Goal: Task Accomplishment & Management: Complete application form

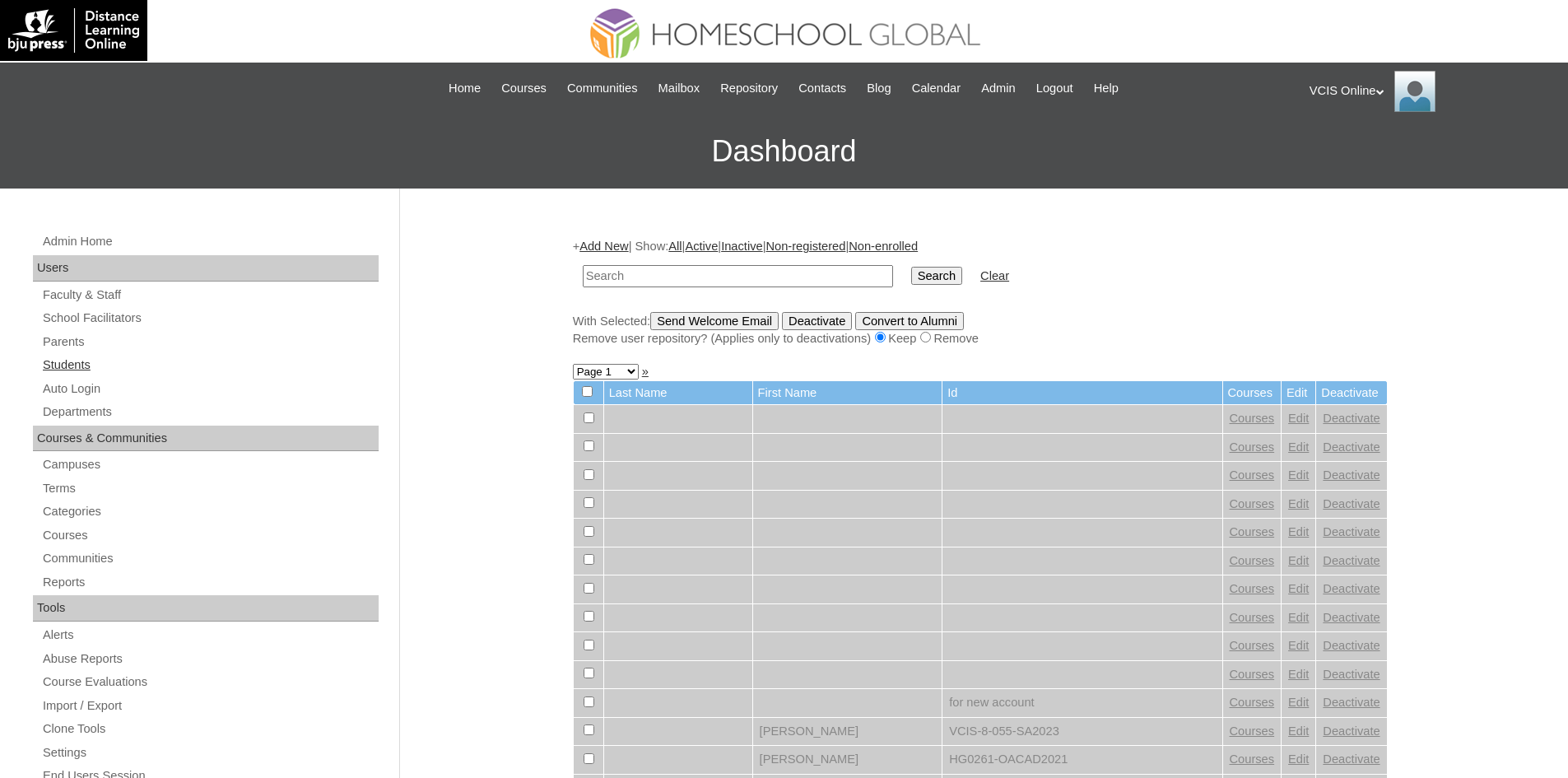
click at [48, 357] on link "Students" at bounding box center [210, 365] width 338 height 21
click at [612, 244] on link "Add New" at bounding box center [603, 246] width 49 height 14
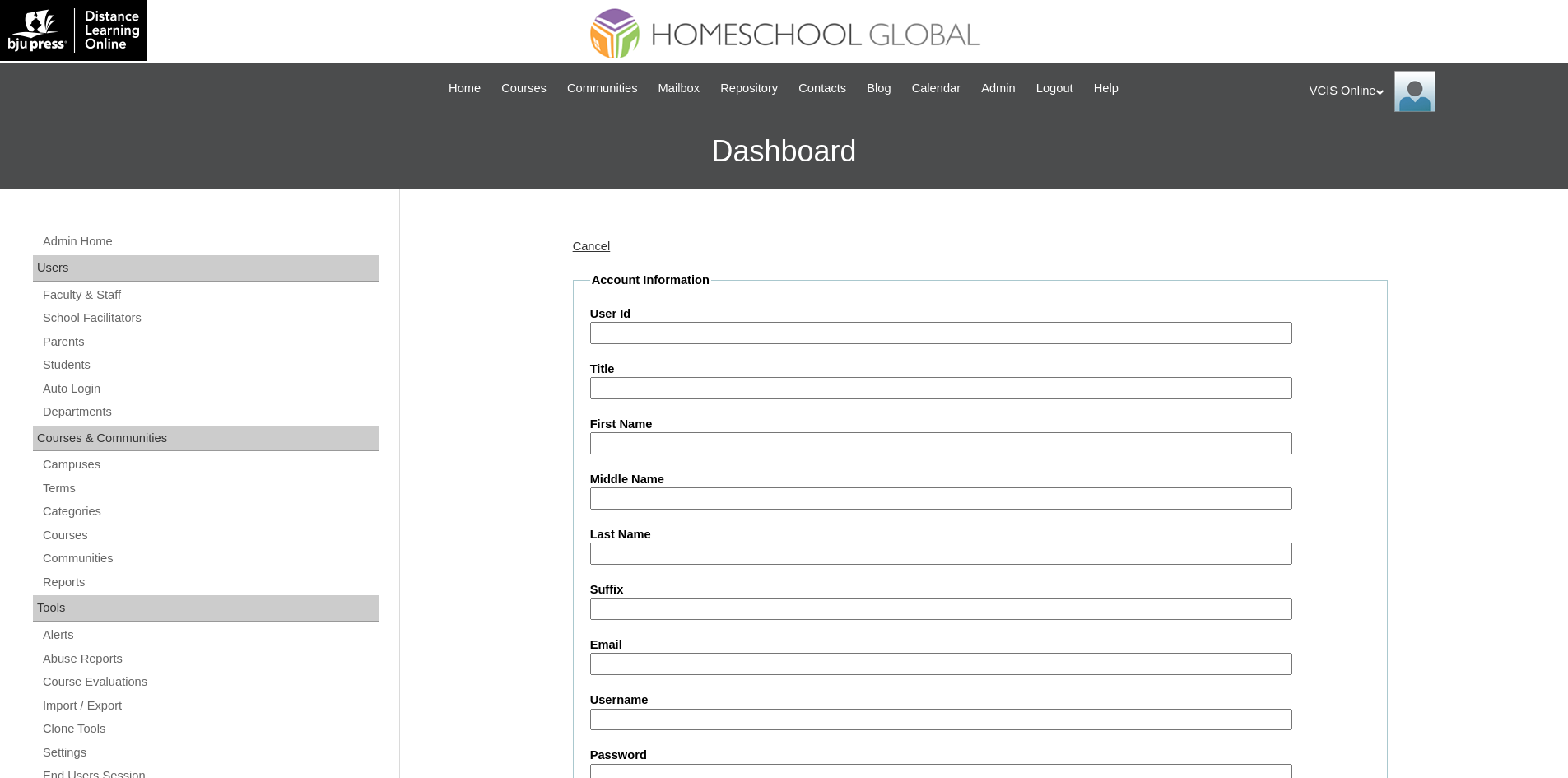
drag, startPoint x: 745, startPoint y: 305, endPoint x: 735, endPoint y: 317, distance: 15.6
click at [726, 335] on input "User Id" at bounding box center [940, 333] width 702 height 23
paste input "VCIS015-3A-SA2025"
type input "VCIS015-3A-SA2025"
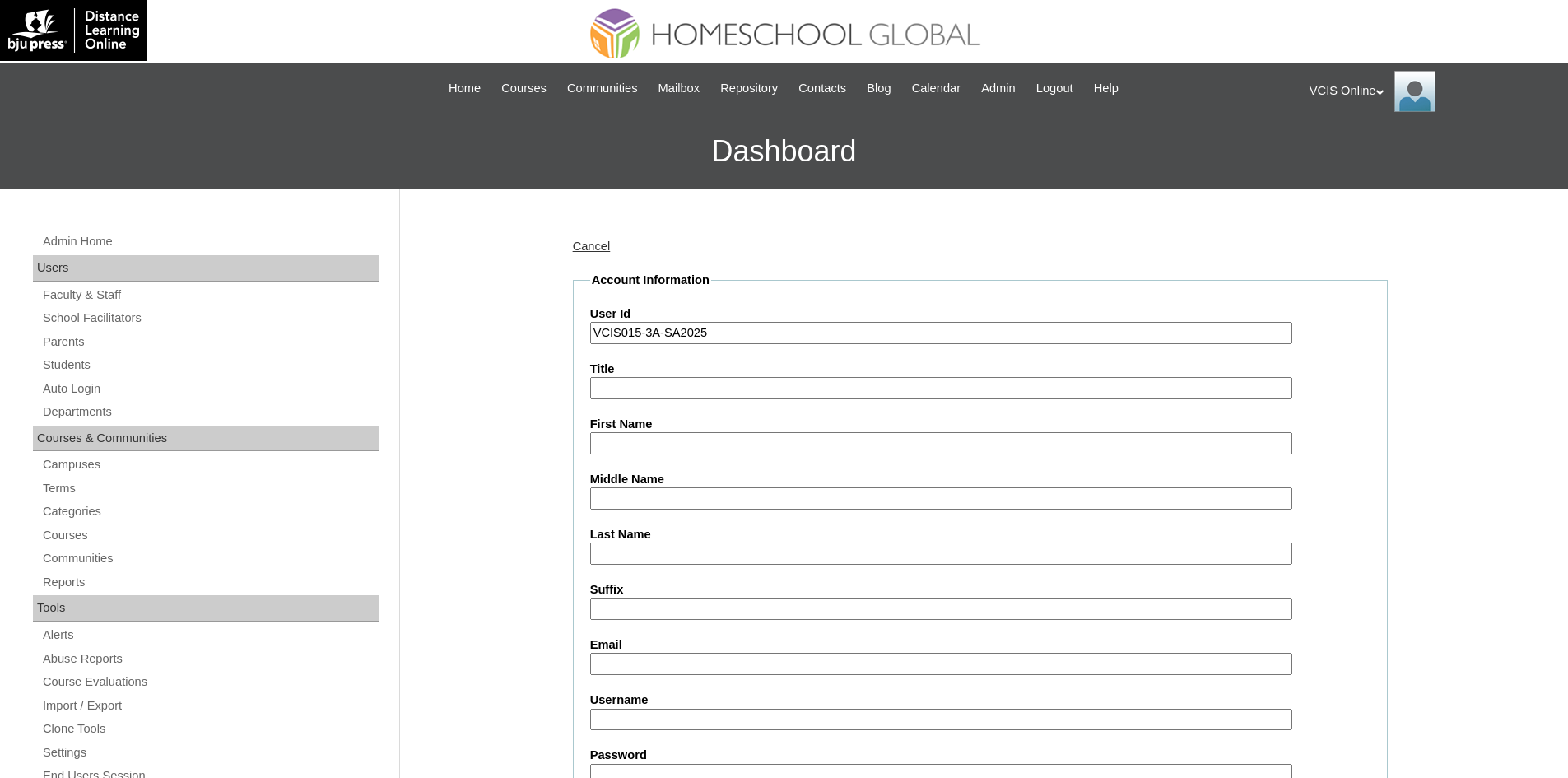
click at [702, 428] on label "First Name" at bounding box center [980, 424] width 780 height 17
click at [702, 432] on input "First Name" at bounding box center [940, 443] width 702 height 23
type input "Alexander Vincent"
type input "Toledo"
type input "Bautista"
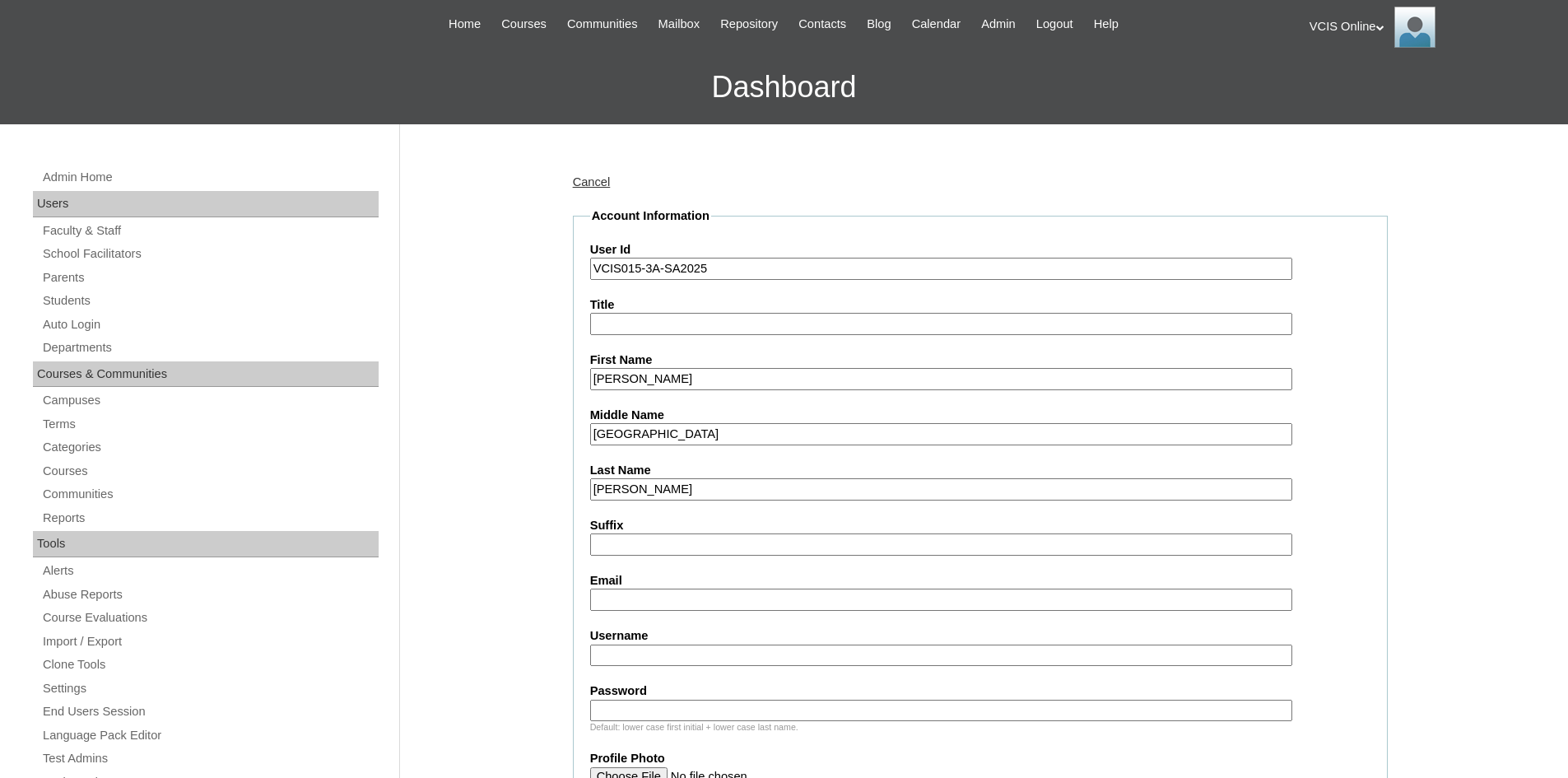
scroll to position [137, 0]
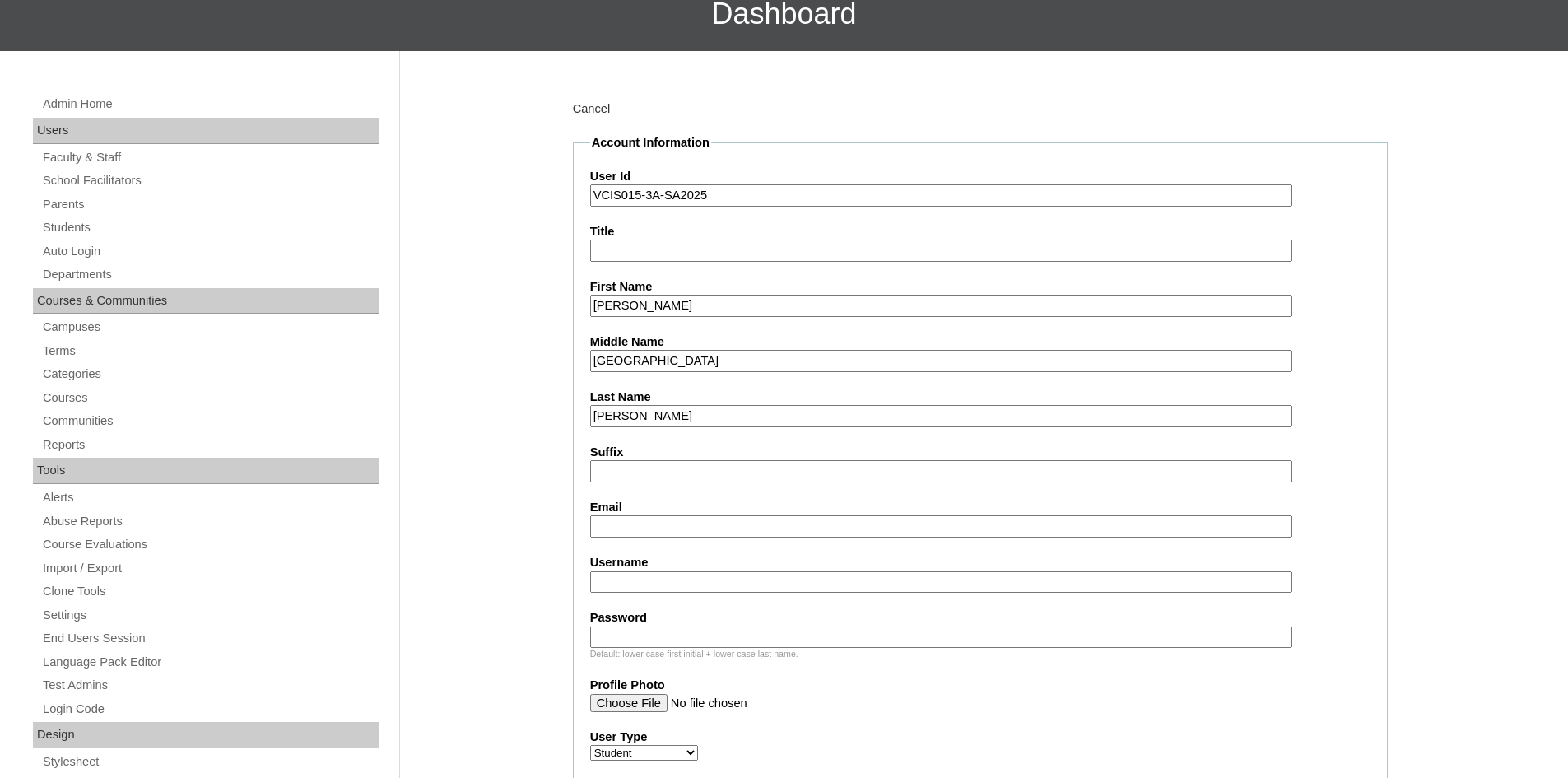
click at [610, 529] on input "Email" at bounding box center [940, 526] width 702 height 23
paste input "avbautista.student@vcis.edu.ph"
type input "avbautista.student@vcis.edu.ph"
click at [631, 566] on label "Username" at bounding box center [980, 562] width 780 height 17
click at [631, 571] on input "Username" at bounding box center [940, 582] width 702 height 23
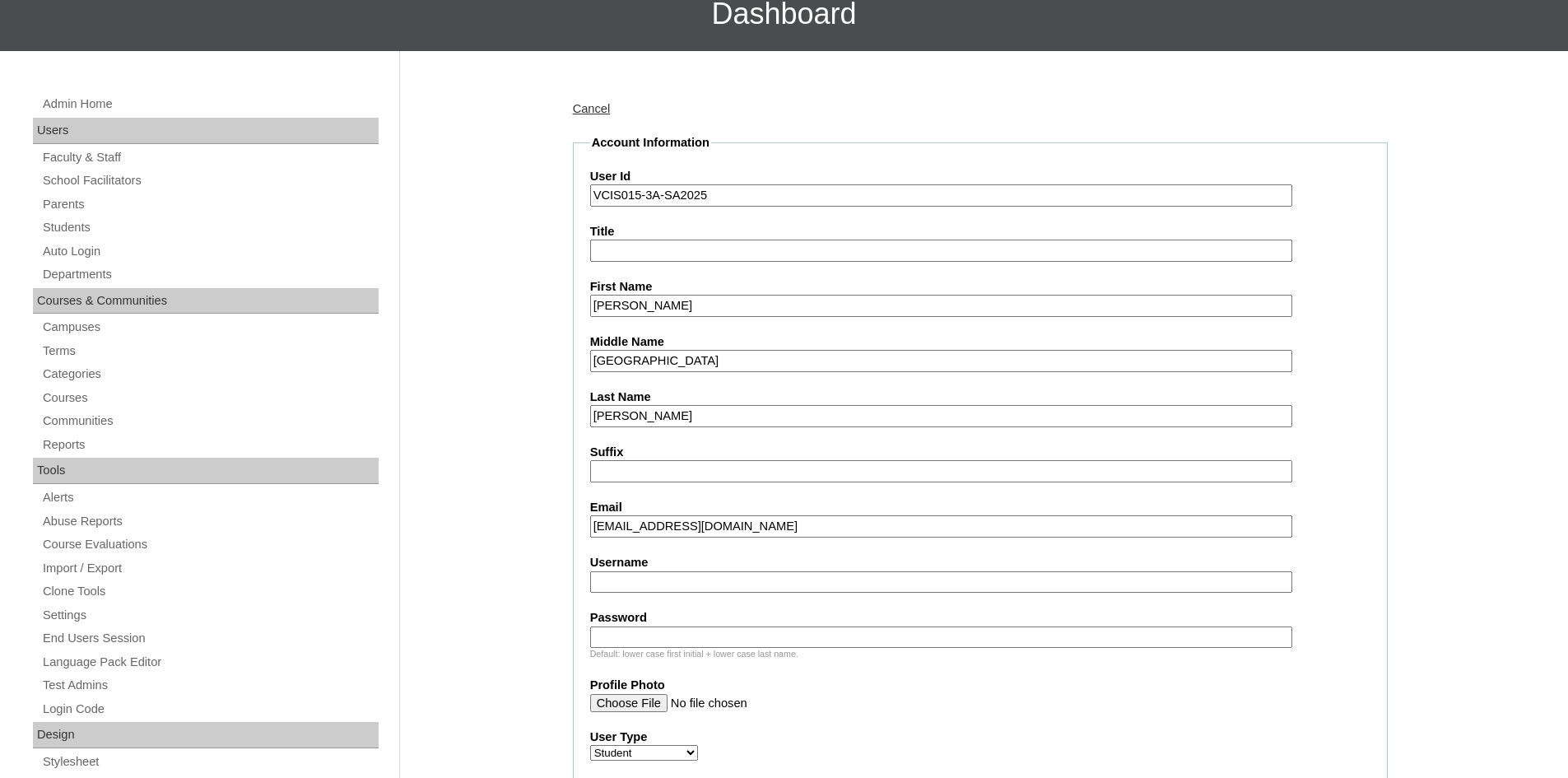
click at [633, 582] on input "Username" at bounding box center [940, 582] width 702 height 23
paste input "alexander.bautista2025"
type input "alexander.bautista2025"
click at [708, 638] on input "Password" at bounding box center [940, 637] width 702 height 23
paste input "QsaRtv"
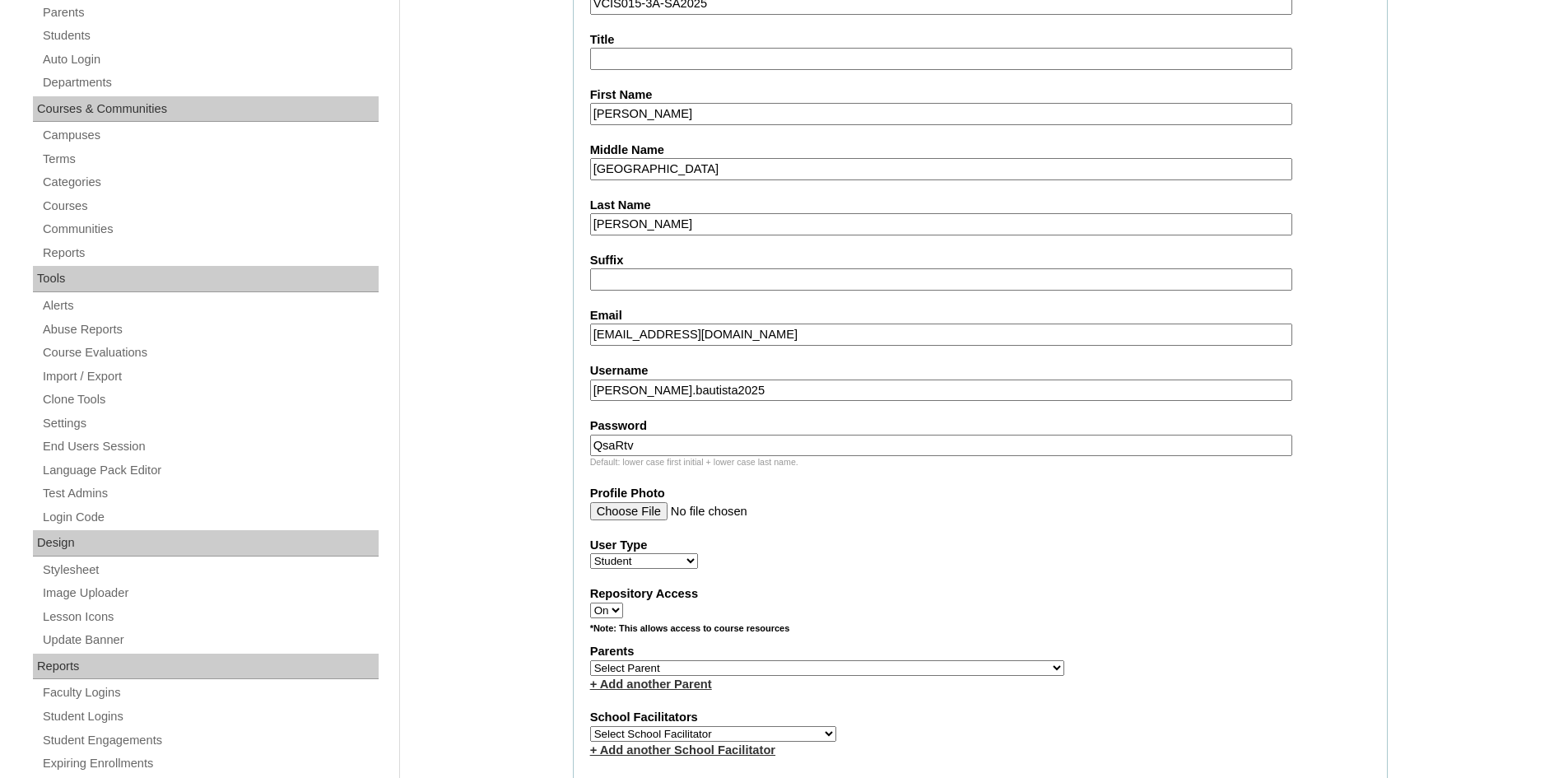
scroll to position [467, 0]
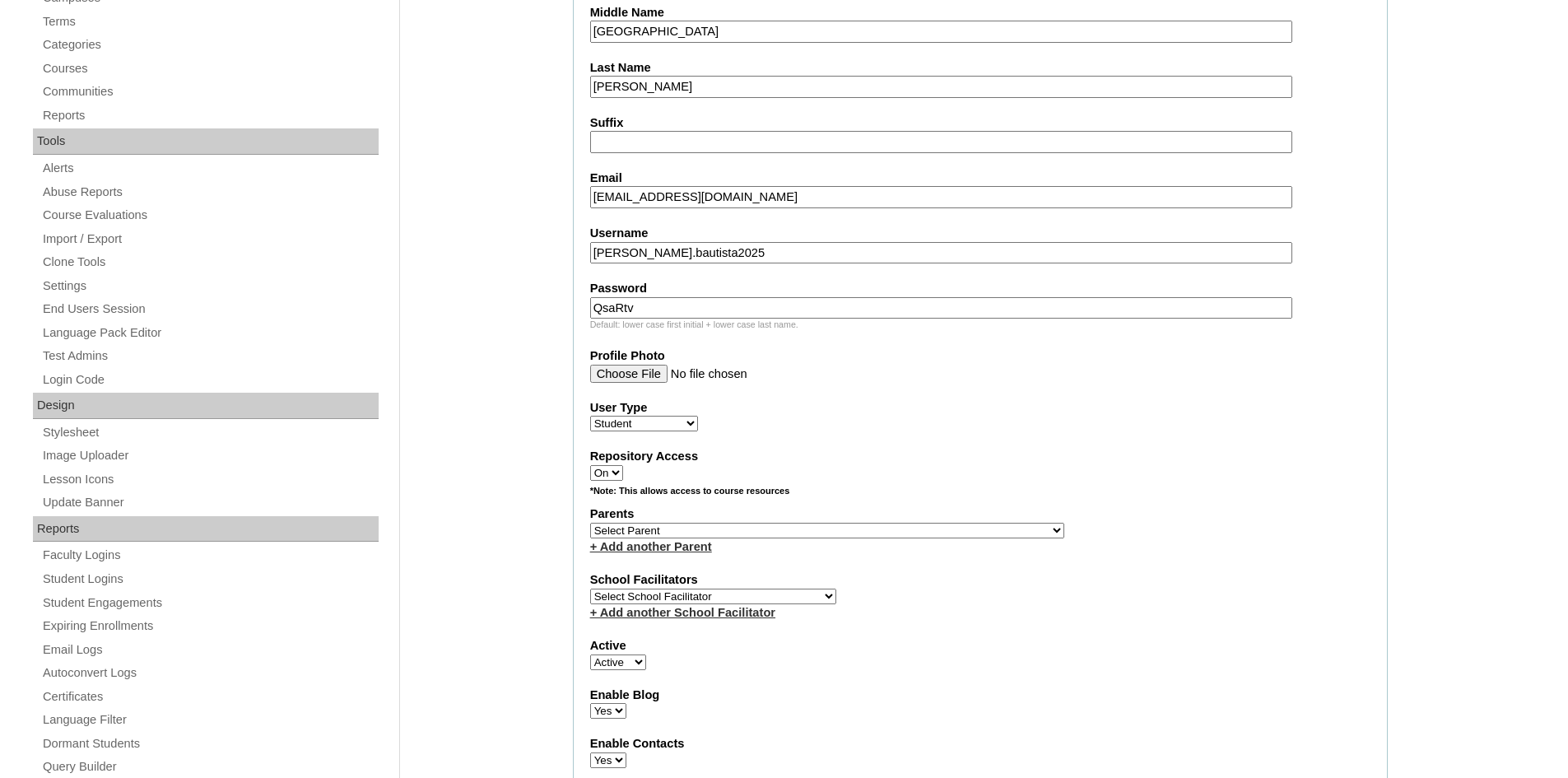
type input "QsaRtv"
click at [686, 528] on select "Select Parent , , , , , , , , , , , , , , , , , , , , , , , , , , , , , , , , ,…" at bounding box center [826, 530] width 474 height 15
select select "42247"
click at [590, 523] on select "Select Parent , , , , , , , , , , , , , , , , , , , , , , , , , , , , , , , , ,…" at bounding box center [826, 530] width 474 height 15
click at [768, 591] on select "Select School Facilitator Norman Añain Ruffa Abadijas Mary Abella Gloryfe Abion…" at bounding box center [713, 595] width 246 height 15
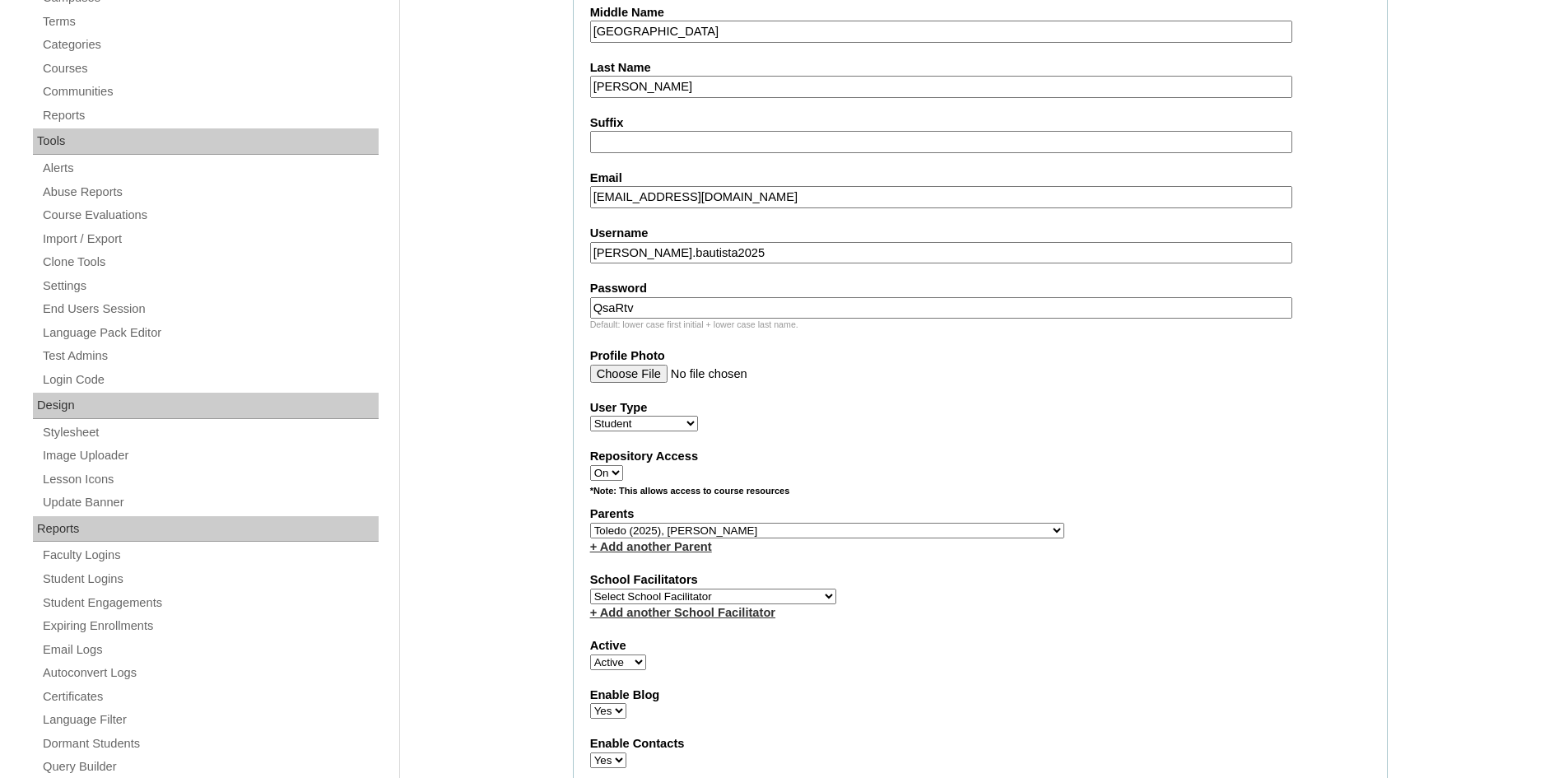
select select "42226"
click at [590, 588] on select "Select School Facilitator Norman Añain Ruffa Abadijas Mary Abella Gloryfe Abion…" at bounding box center [713, 595] width 246 height 15
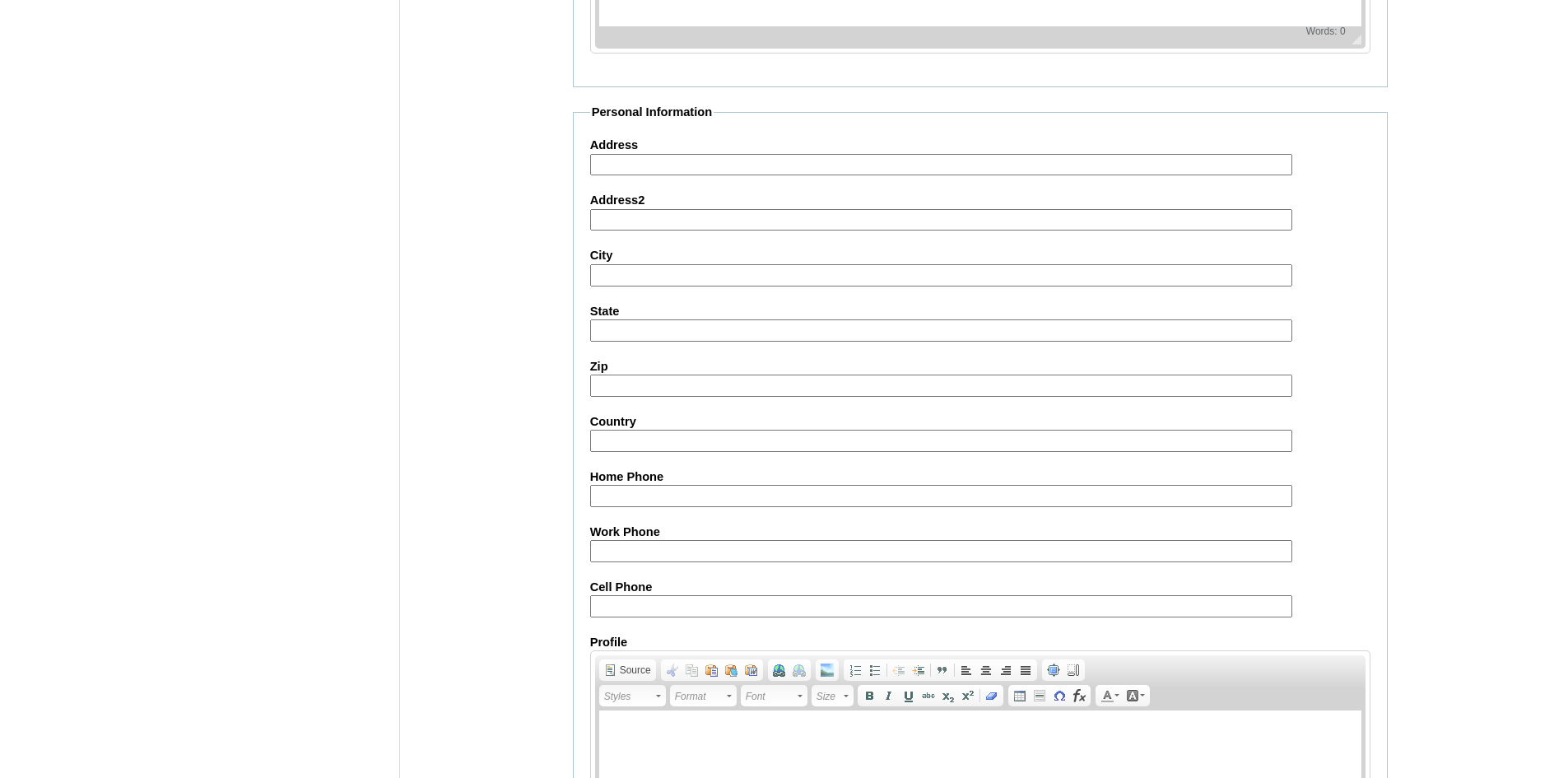
scroll to position [1591, 0]
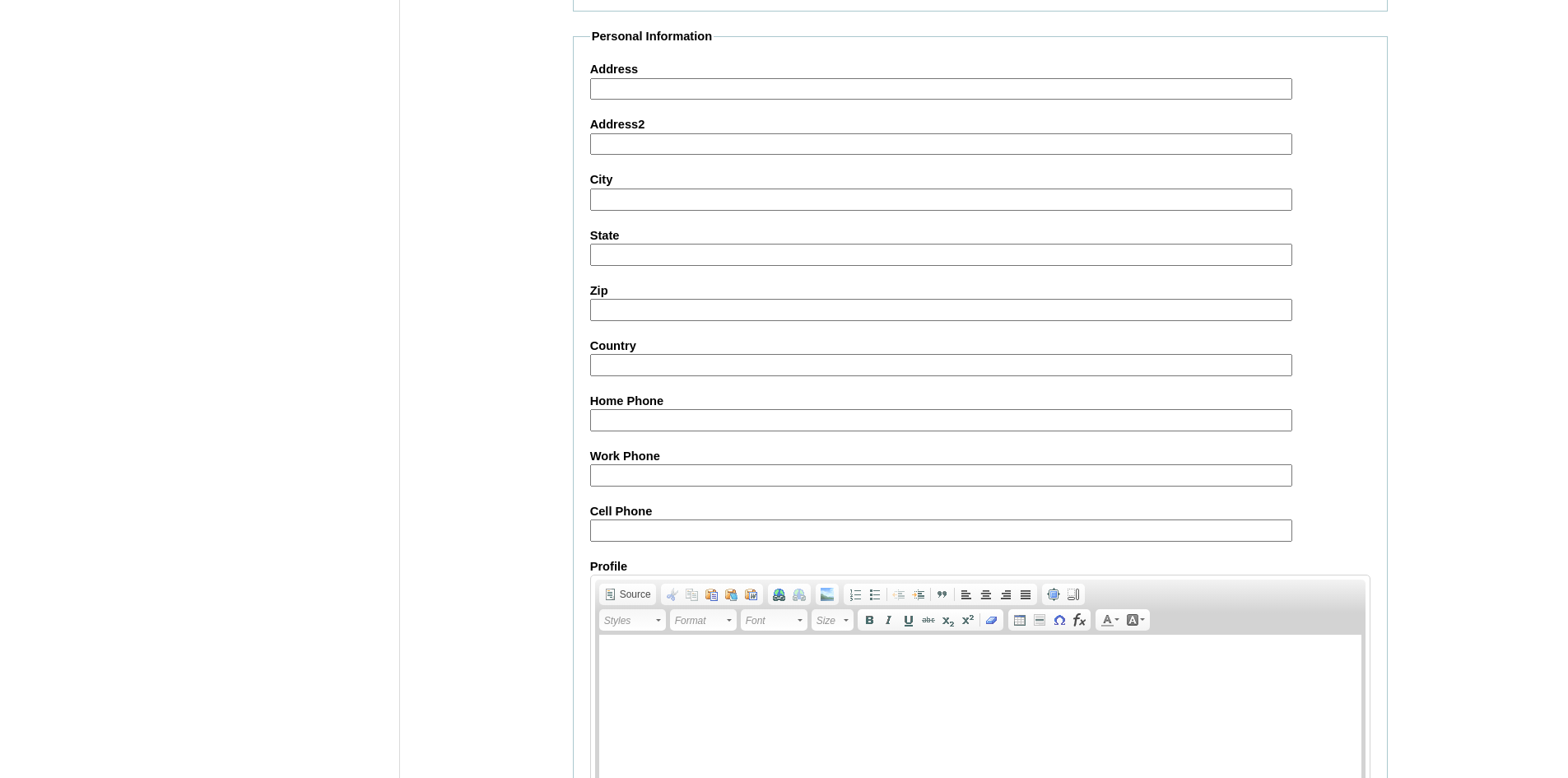
click at [663, 538] on input "Cell Phone" at bounding box center [940, 530] width 702 height 23
paste input "63-9088156818, 63-639178044327"
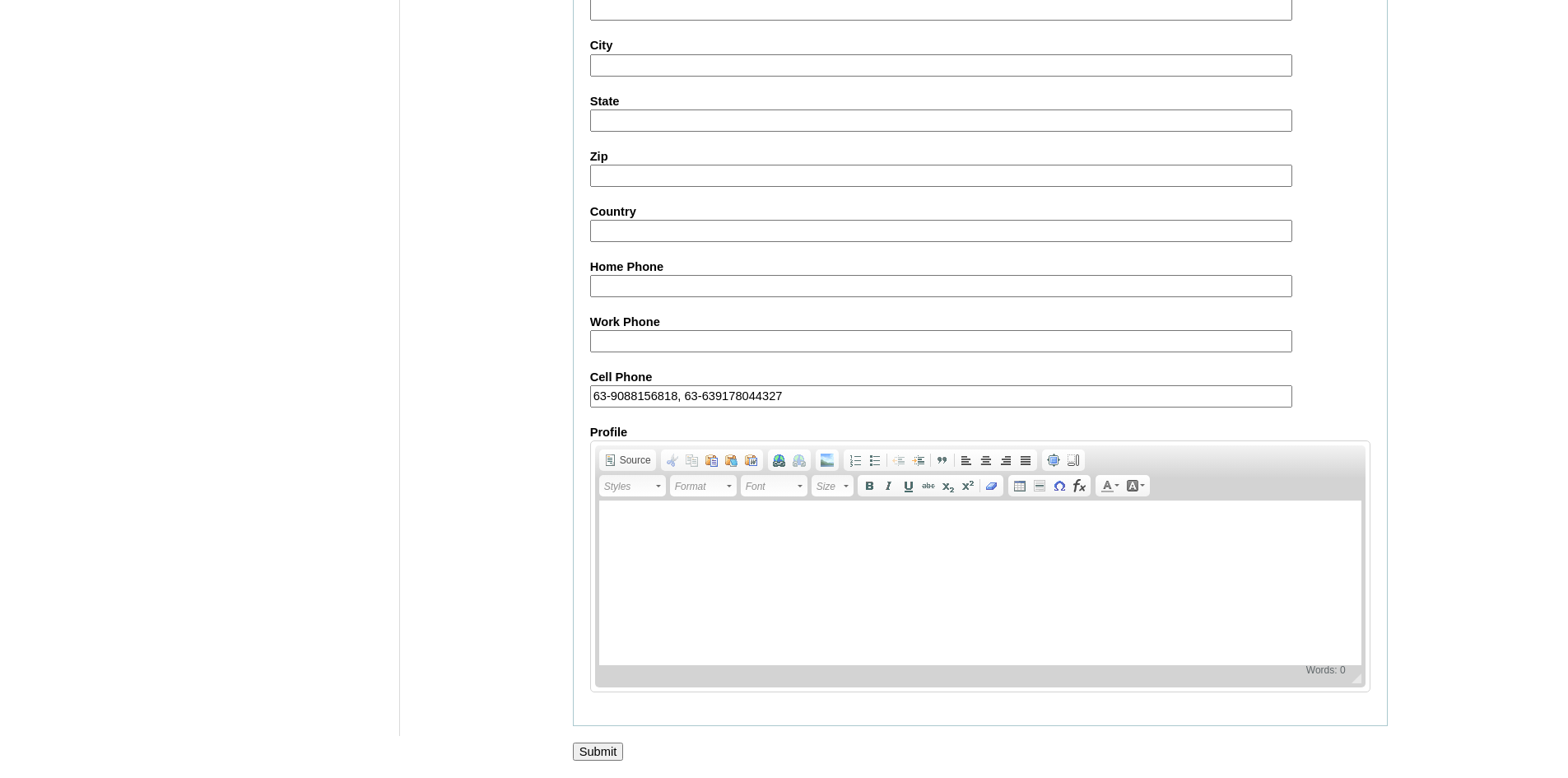
type input "63-9088156818, 63-639178044327"
click at [588, 758] on input "Submit" at bounding box center [598, 752] width 51 height 18
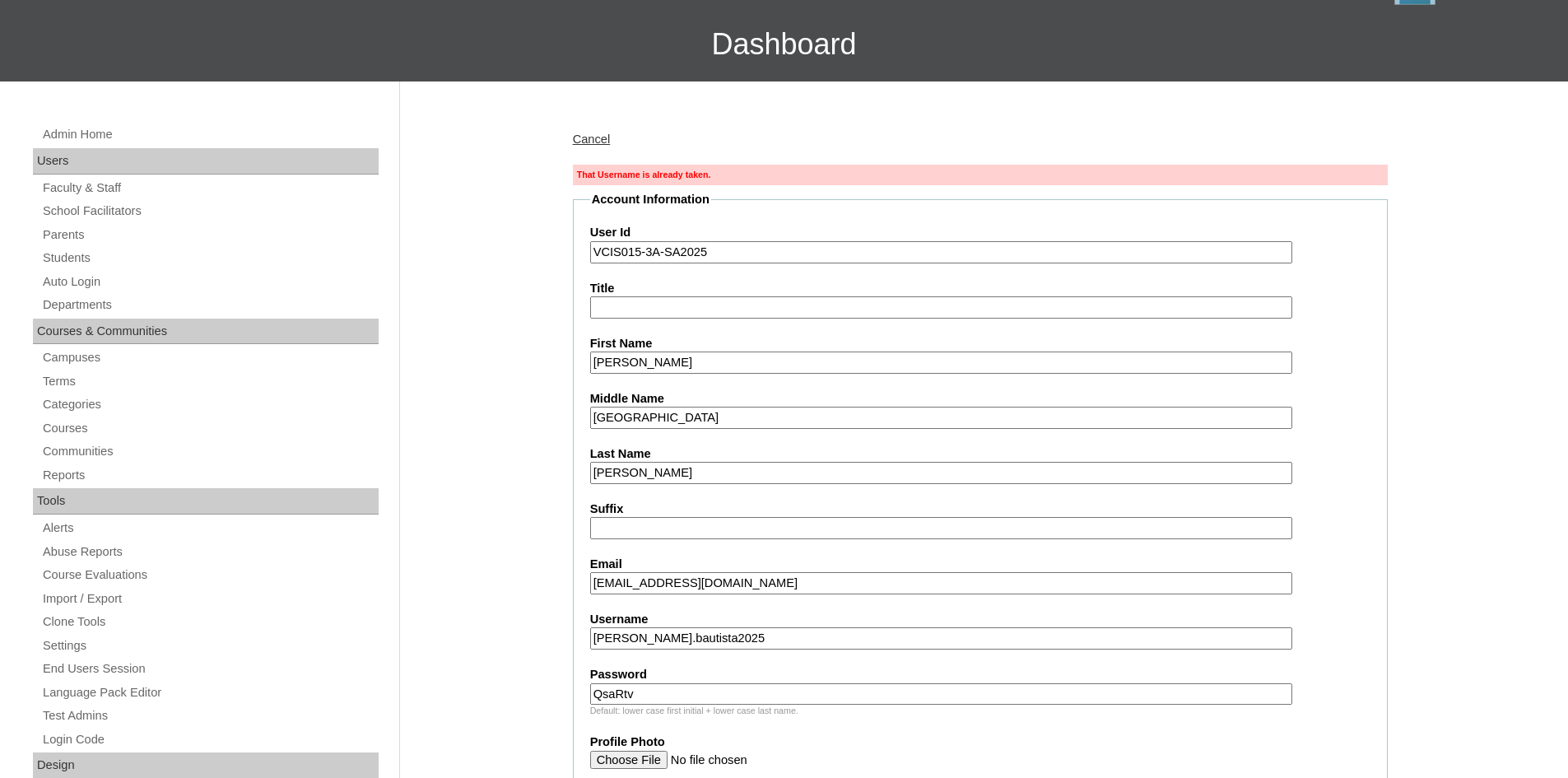
scroll to position [109, 0]
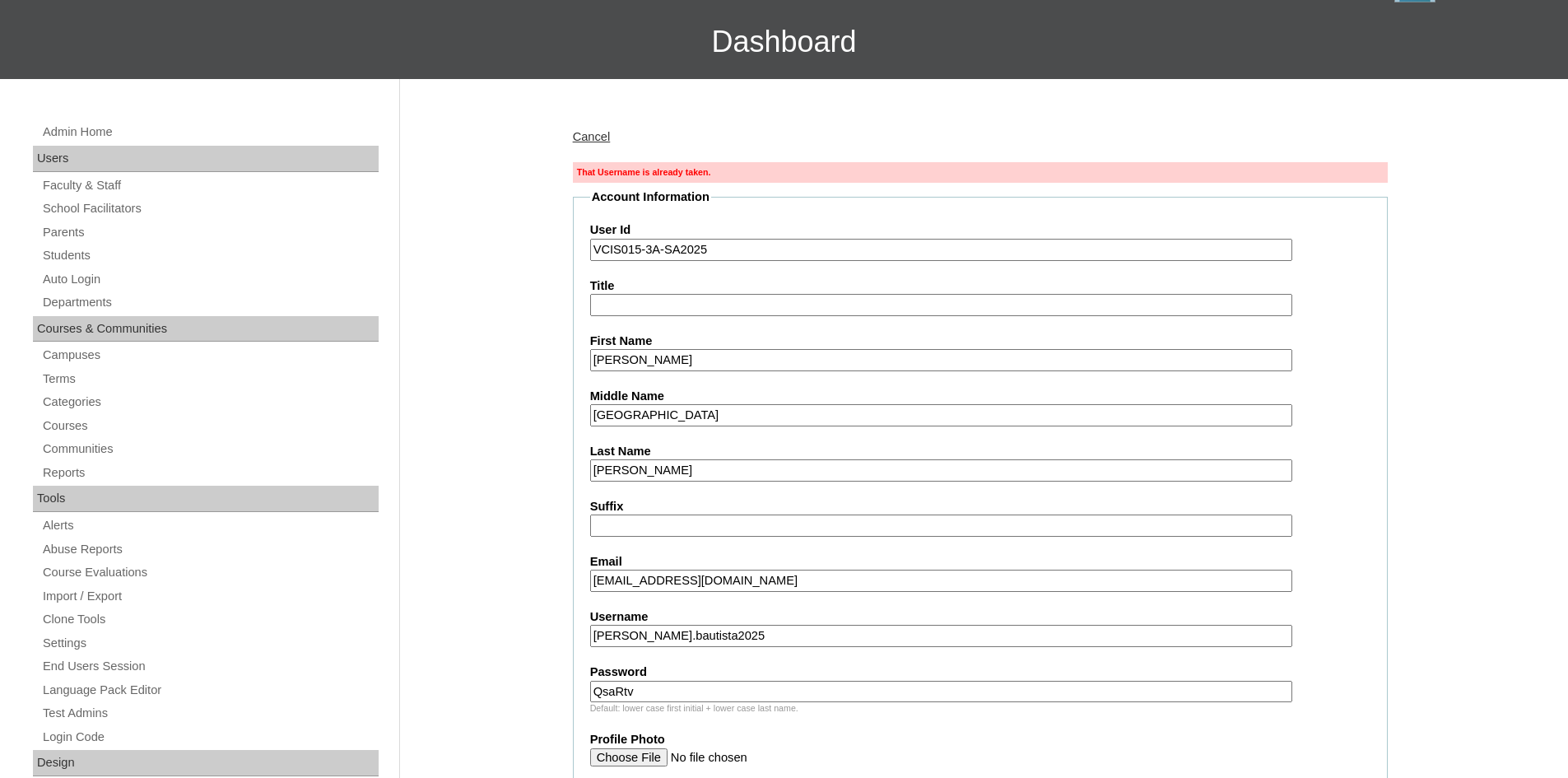
click at [643, 632] on input "alexander.bautista2025" at bounding box center [940, 636] width 702 height 23
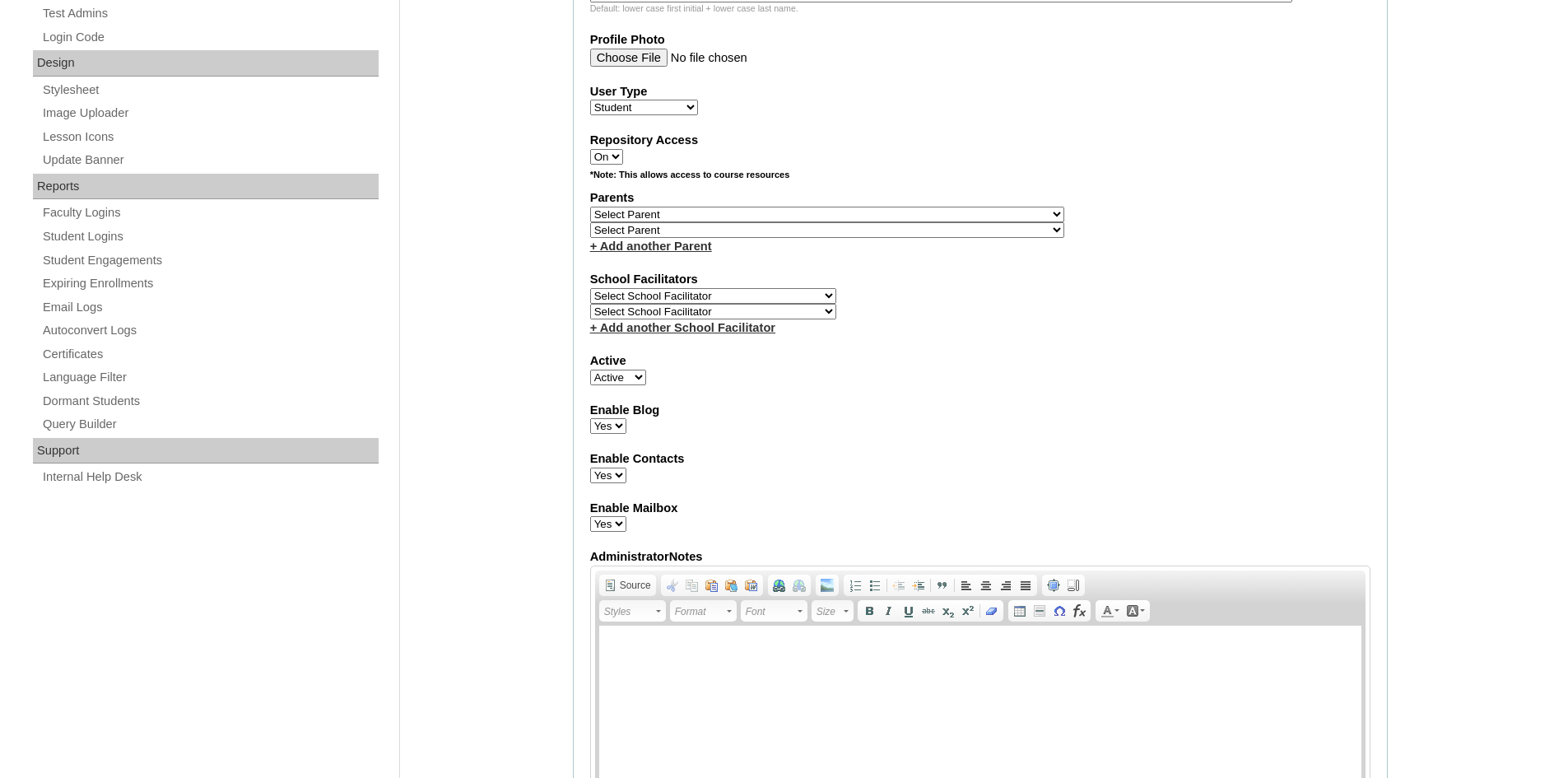
scroll to position [1785, 0]
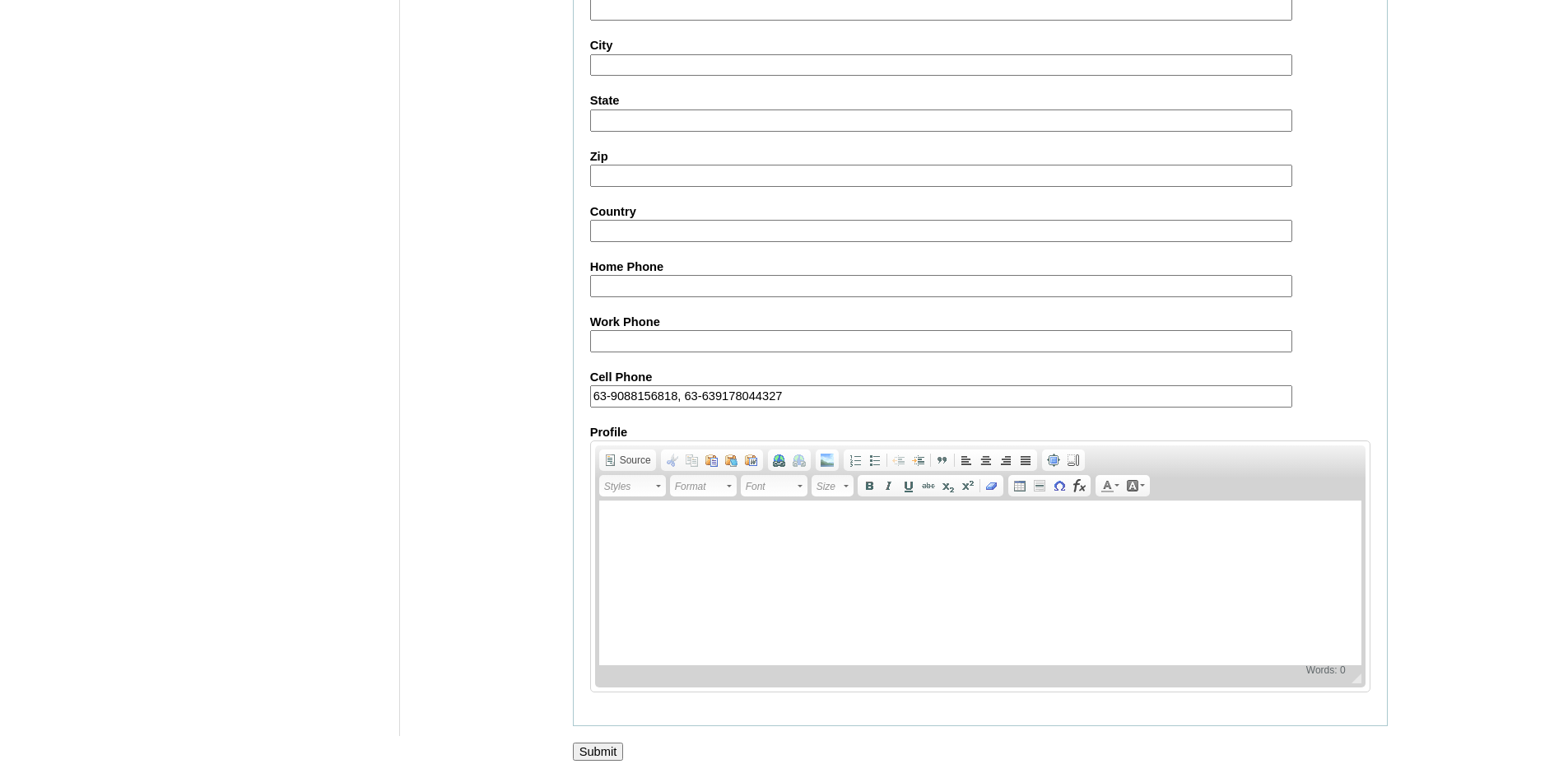
type input "alexanderv.bautista2025"
click at [597, 752] on input "Submit" at bounding box center [598, 752] width 51 height 18
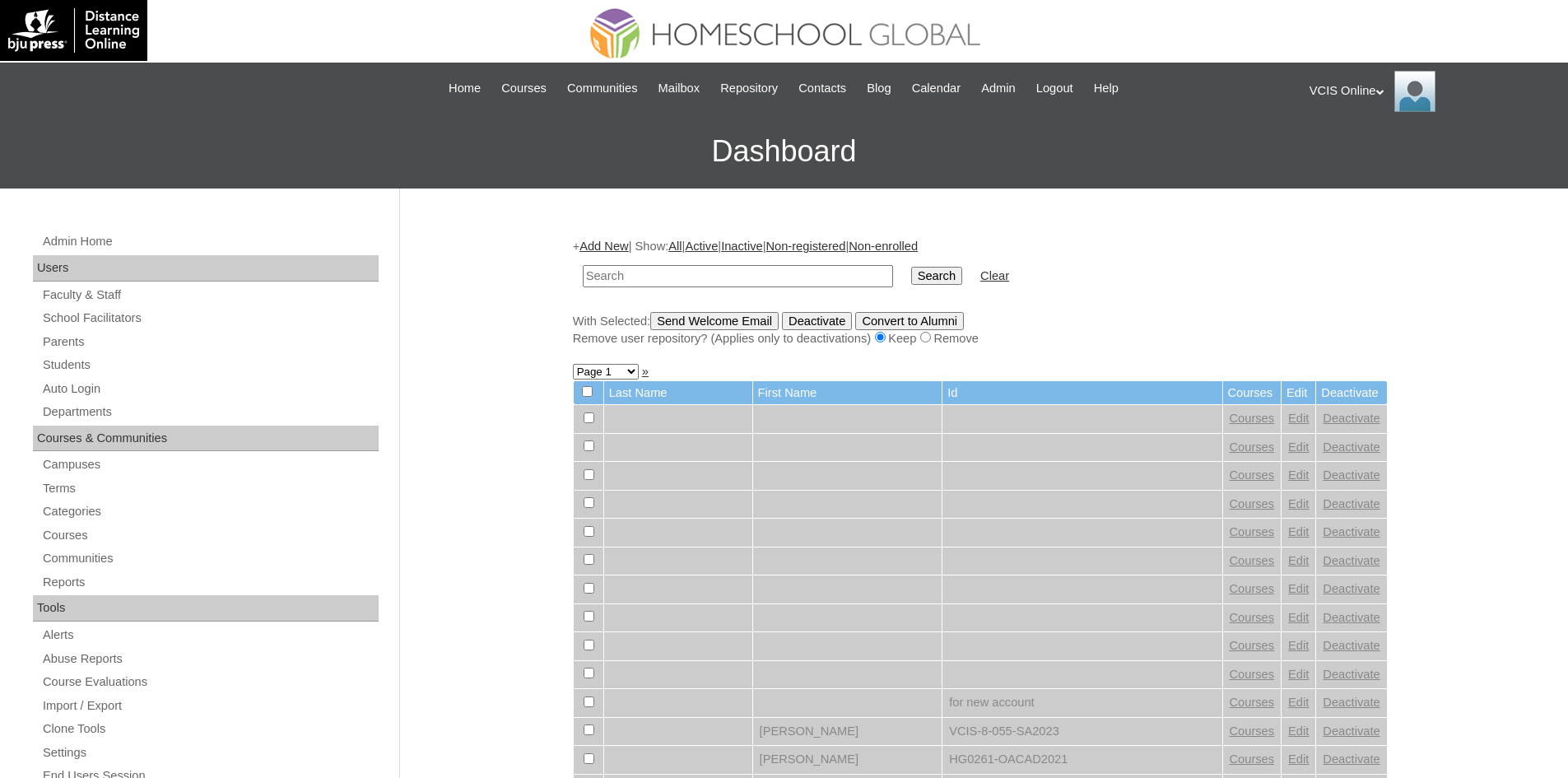
drag, startPoint x: 1374, startPoint y: 80, endPoint x: 1374, endPoint y: 97, distance: 17.0
click at [1374, 81] on div "VCIS Online My Profile My Settings Logout" at bounding box center [1431, 91] width 242 height 42
click at [1369, 147] on li "Logout" at bounding box center [1358, 155] width 79 height 21
click at [1368, 105] on div "VCIS Online My Profile My Settings Logout" at bounding box center [1431, 91] width 242 height 42
click at [1356, 151] on span "Logout" at bounding box center [1339, 155] width 33 height 13
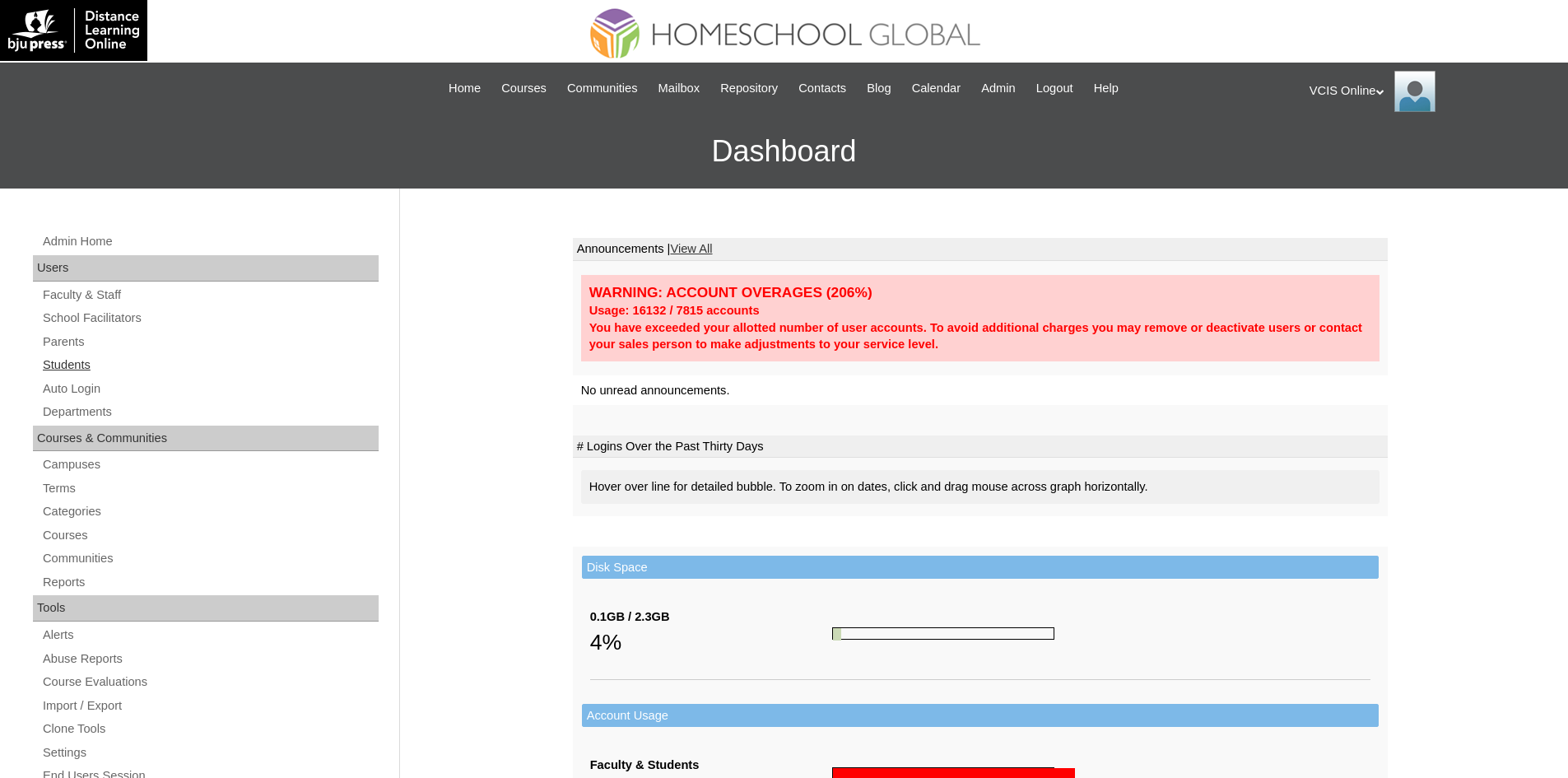
click at [70, 372] on link "Students" at bounding box center [210, 365] width 338 height 21
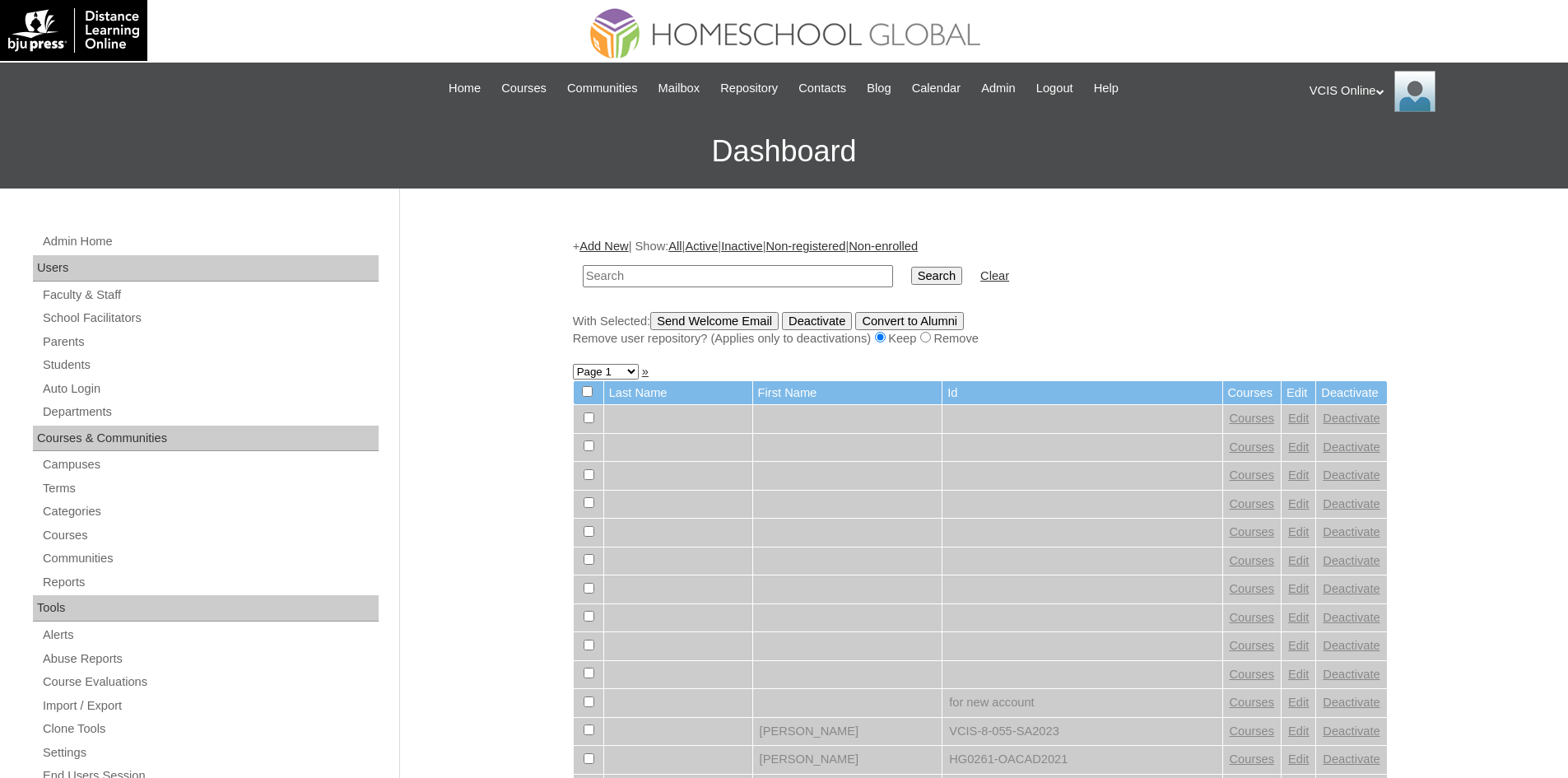
click at [735, 272] on input "text" at bounding box center [737, 276] width 310 height 23
type input "VCIS015-3A-SA2025"
click at [911, 267] on input "Search" at bounding box center [937, 276] width 51 height 18
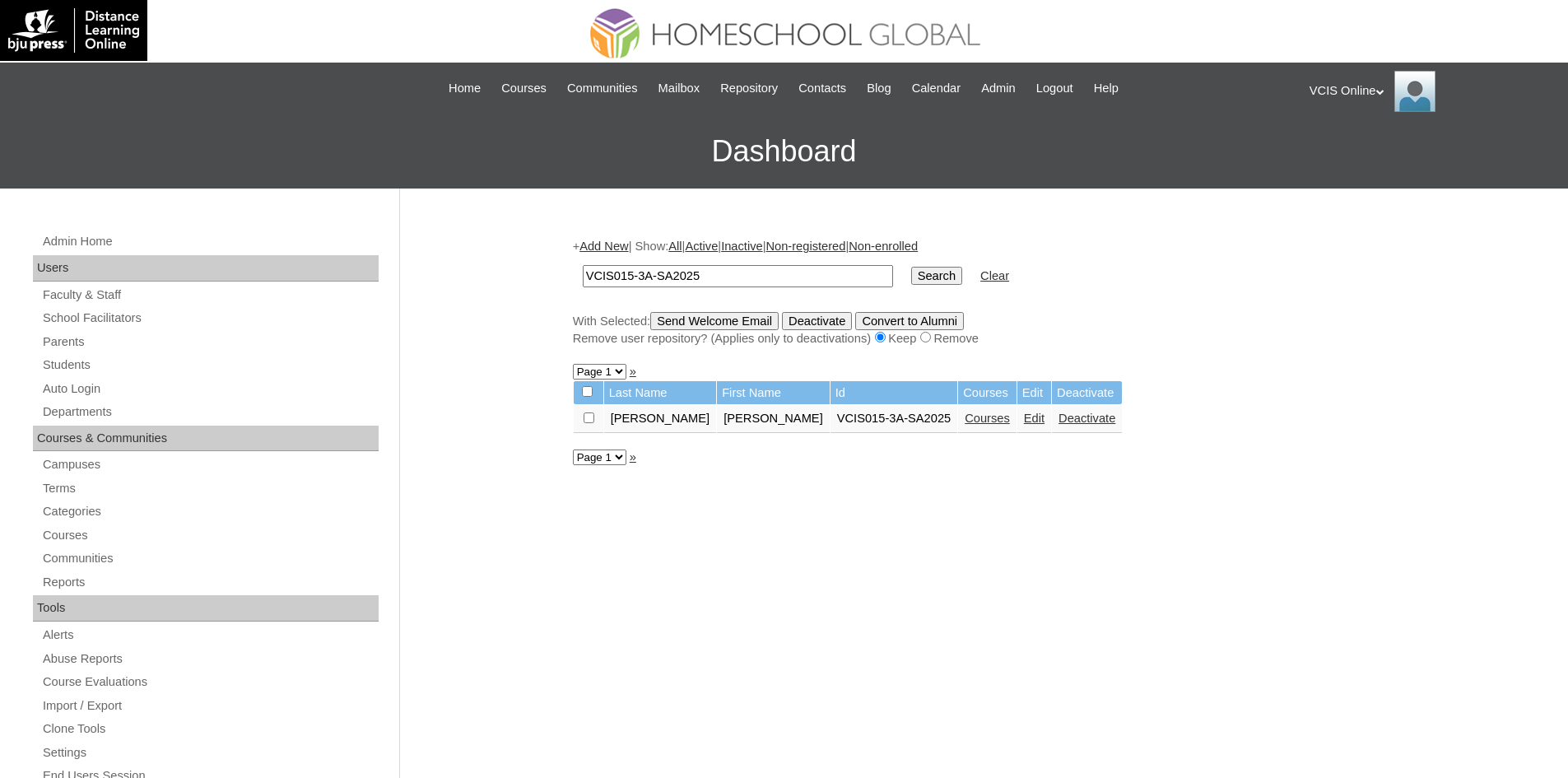
click at [630, 271] on input "VCIS015-3A-SA2025" at bounding box center [737, 276] width 310 height 23
type input "VCIS002-3A-SA2025"
click at [911, 267] on input "Search" at bounding box center [937, 276] width 51 height 18
click at [965, 419] on link "Courses" at bounding box center [987, 418] width 45 height 14
drag, startPoint x: 630, startPoint y: 276, endPoint x: 620, endPoint y: 276, distance: 10.0
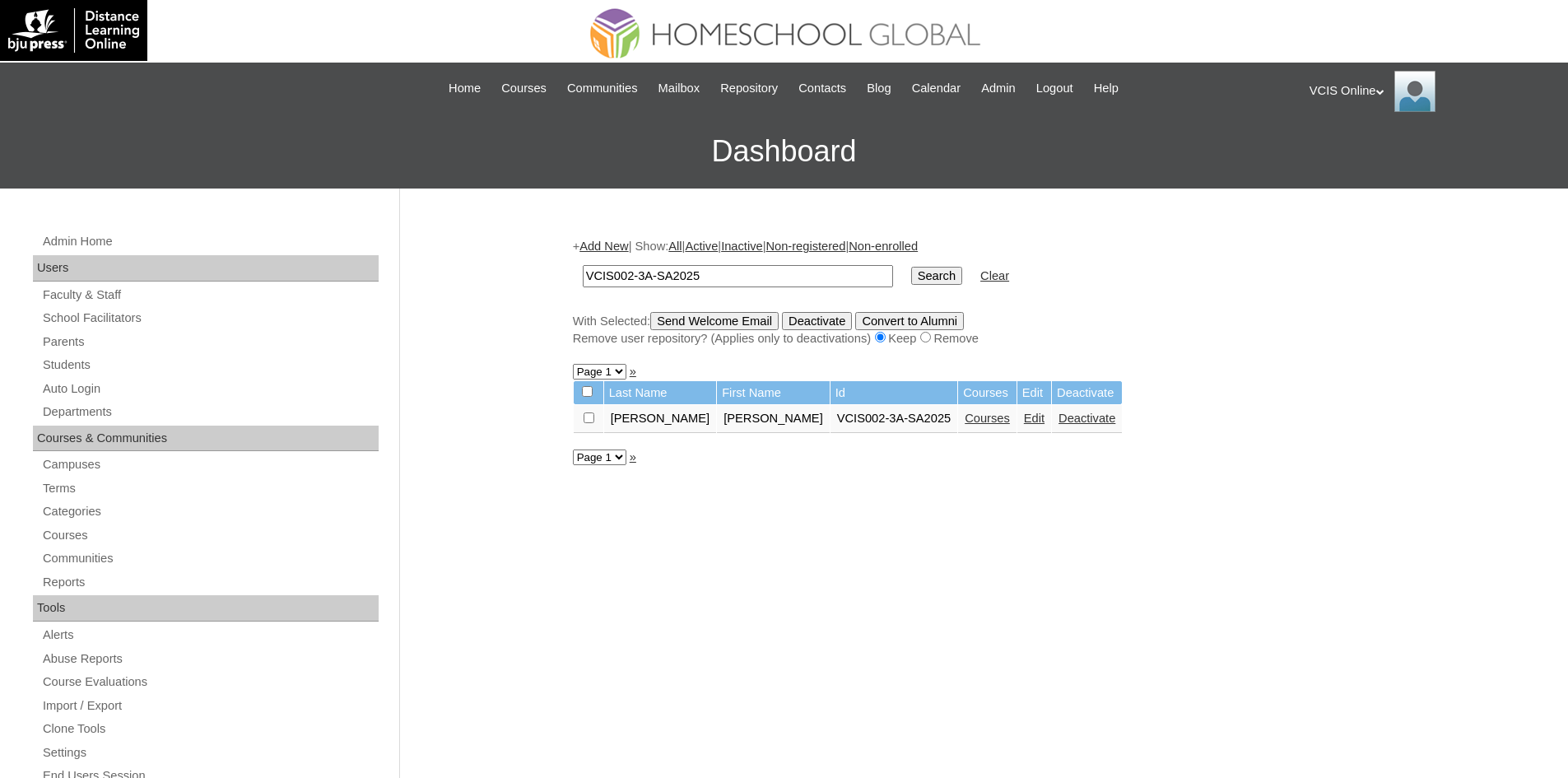
click at [620, 276] on input "VCIS002-3A-SA2025" at bounding box center [737, 276] width 310 height 23
type input "VCIS015-3A-SA2025"
click at [911, 267] on input "Search" at bounding box center [937, 276] width 51 height 18
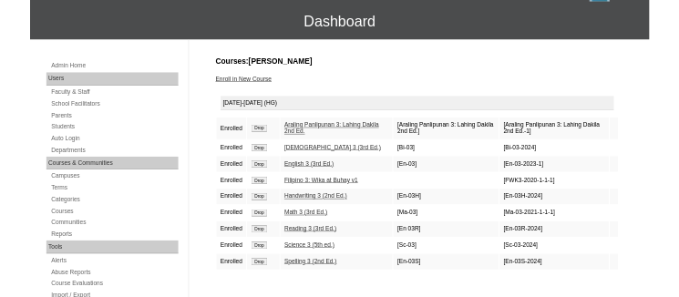
scroll to position [121, 0]
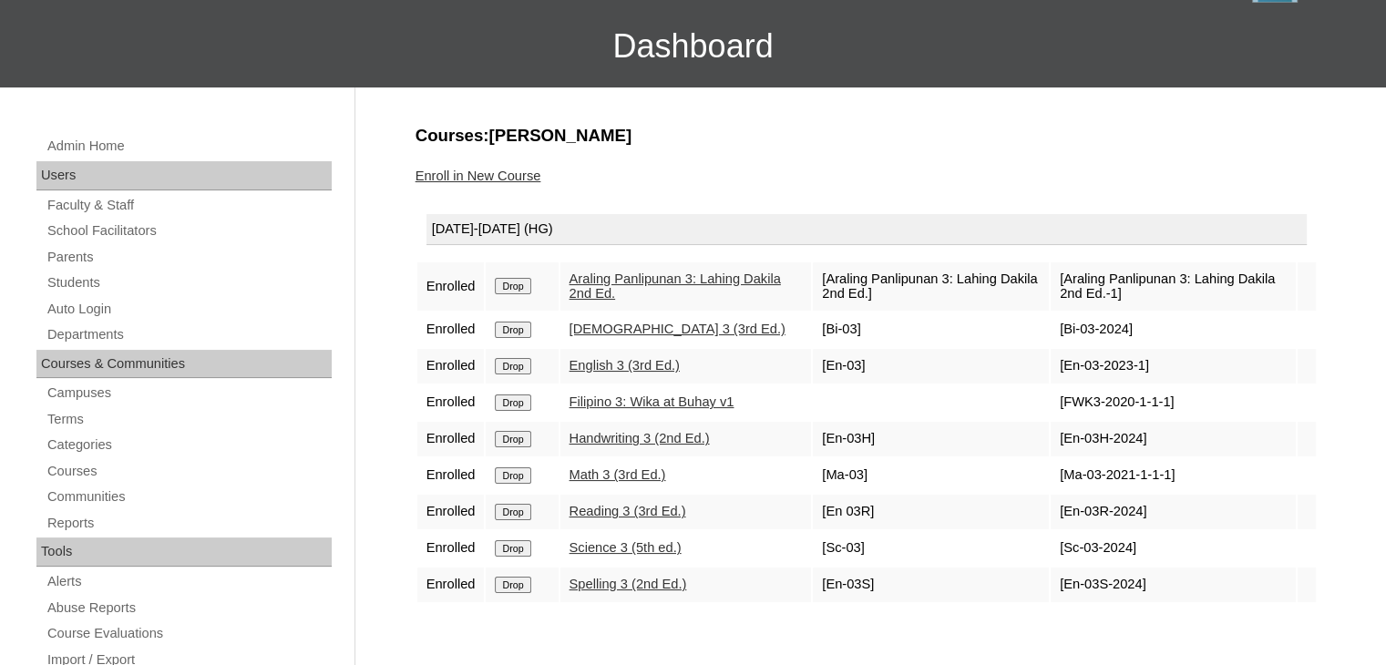
drag, startPoint x: 1112, startPoint y: 286, endPoint x: 1058, endPoint y: 264, distance: 58.9
click at [1058, 264] on td "[Araling Panlipunan 3: Lahing Dakila 2nd Ed.-1]" at bounding box center [1172, 286] width 245 height 48
copy td "Araling Panlipunan 3: Lahing Dakila 2nd Ed.-1]"
drag, startPoint x: 1122, startPoint y: 323, endPoint x: 1054, endPoint y: 327, distance: 67.5
click at [1054, 327] on td "[Bi-03-2024]" at bounding box center [1172, 329] width 245 height 35
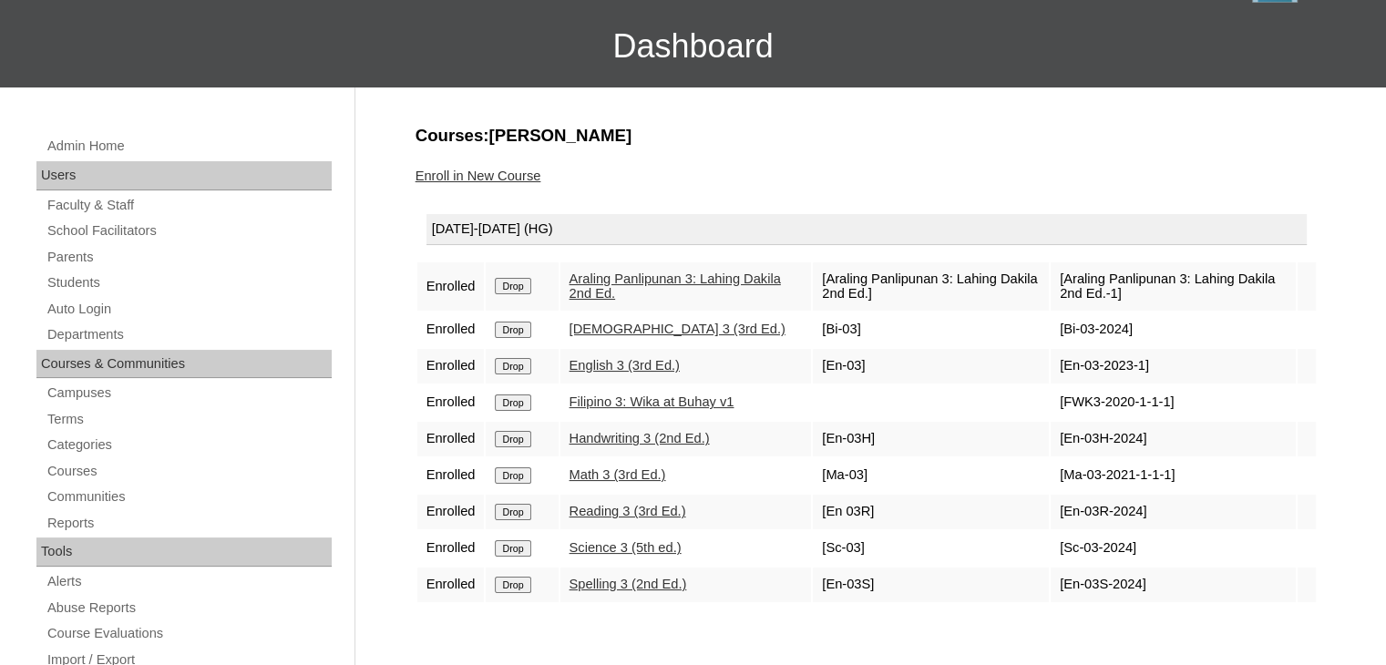
copy td "Bi-03-2024"
drag, startPoint x: 1079, startPoint y: 362, endPoint x: 1053, endPoint y: 365, distance: 25.8
click at [1053, 365] on td "[En-03-2023-1]" at bounding box center [1172, 366] width 245 height 35
copy td "[En-03-2023-1]"
drag, startPoint x: 1159, startPoint y: 396, endPoint x: 1062, endPoint y: 387, distance: 97.0
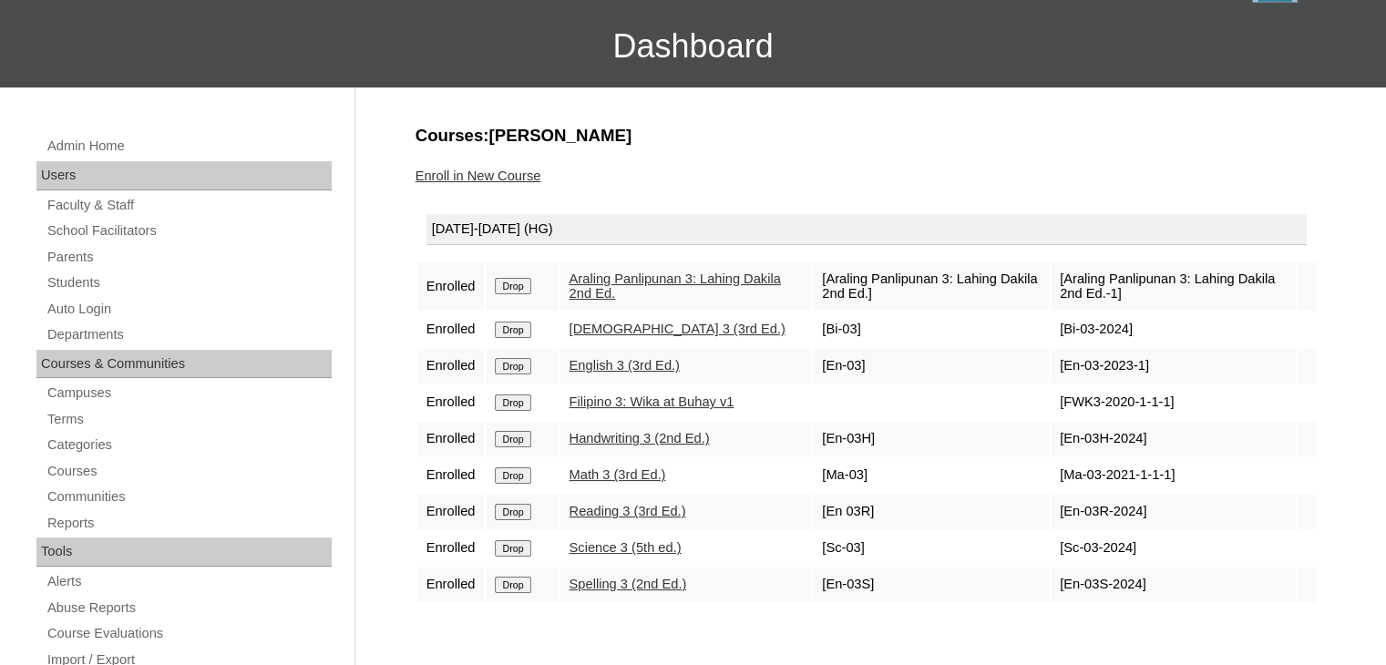
click at [1062, 387] on td "[FWK3-2020-1-1-1]" at bounding box center [1172, 402] width 245 height 35
copy td "FWK3-2020-1-1-1"
drag, startPoint x: 1132, startPoint y: 430, endPoint x: 1052, endPoint y: 431, distance: 79.3
click at [1052, 431] on td "[En-03H-2024]" at bounding box center [1172, 439] width 245 height 35
copy td "En-03H-2024"
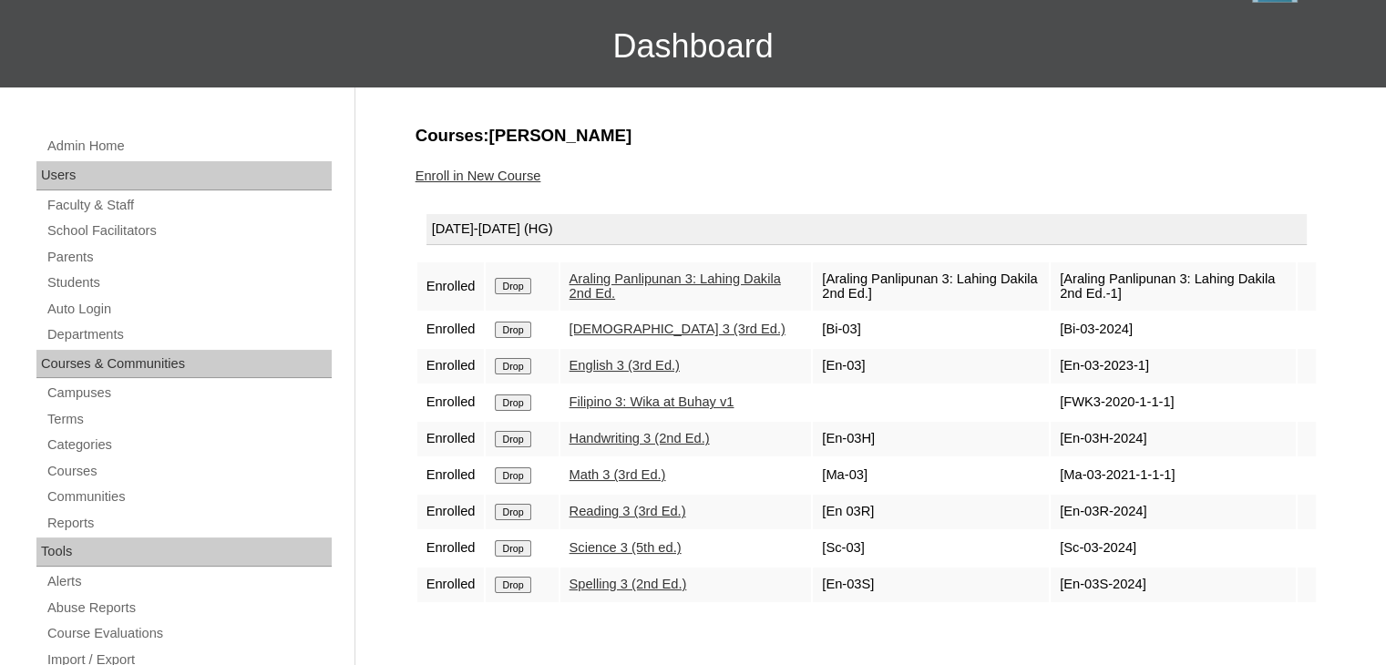
drag, startPoint x: 1162, startPoint y: 471, endPoint x: 1056, endPoint y: 474, distance: 105.7
click at [1056, 474] on td "[Ma-03-2021-1-1-1]" at bounding box center [1172, 475] width 245 height 35
copy td "Ma-03-2021-1-1-1"
drag, startPoint x: 1133, startPoint y: 504, endPoint x: 1060, endPoint y: 513, distance: 74.4
click at [1060, 513] on td "[En-03R-2024]" at bounding box center [1172, 512] width 245 height 35
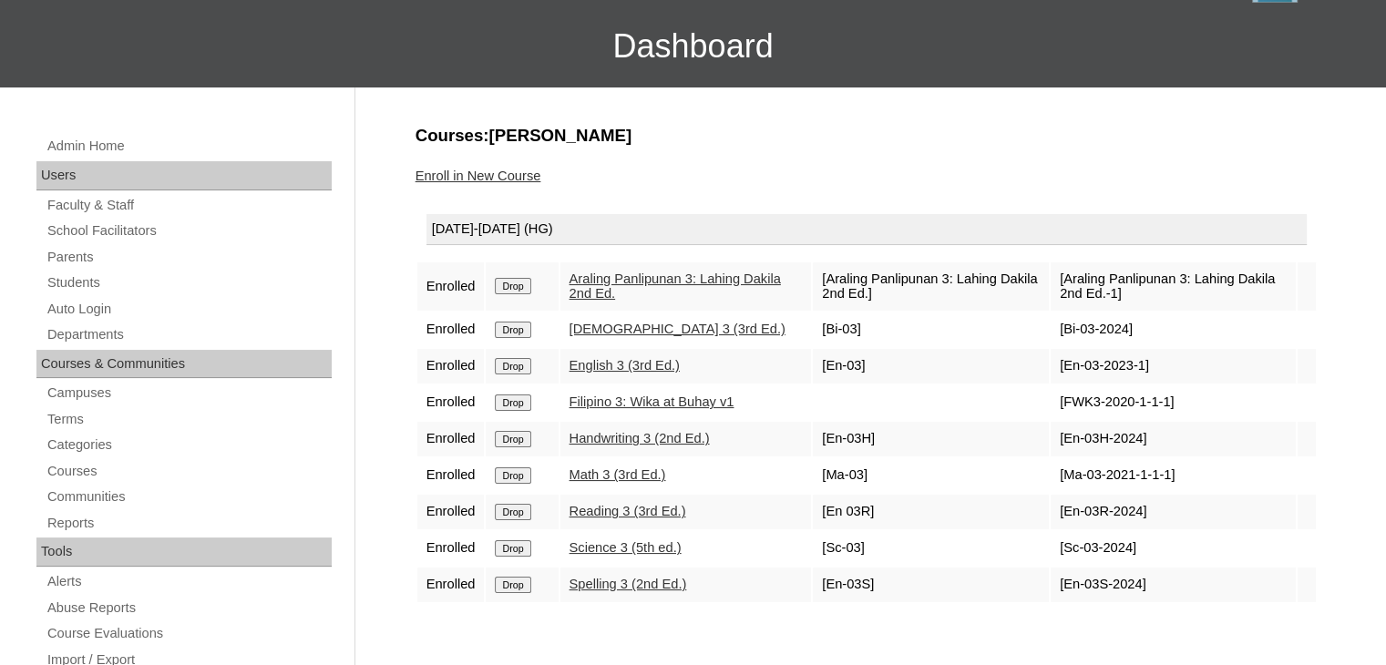
copy td "En-03R-2024]"
drag, startPoint x: 1126, startPoint y: 539, endPoint x: 1057, endPoint y: 548, distance: 69.7
click at [1055, 547] on td "[Sc-03-2024]" at bounding box center [1172, 548] width 245 height 35
copy td "Sc-03-2024]"
drag, startPoint x: 1132, startPoint y: 582, endPoint x: 1055, endPoint y: 577, distance: 76.7
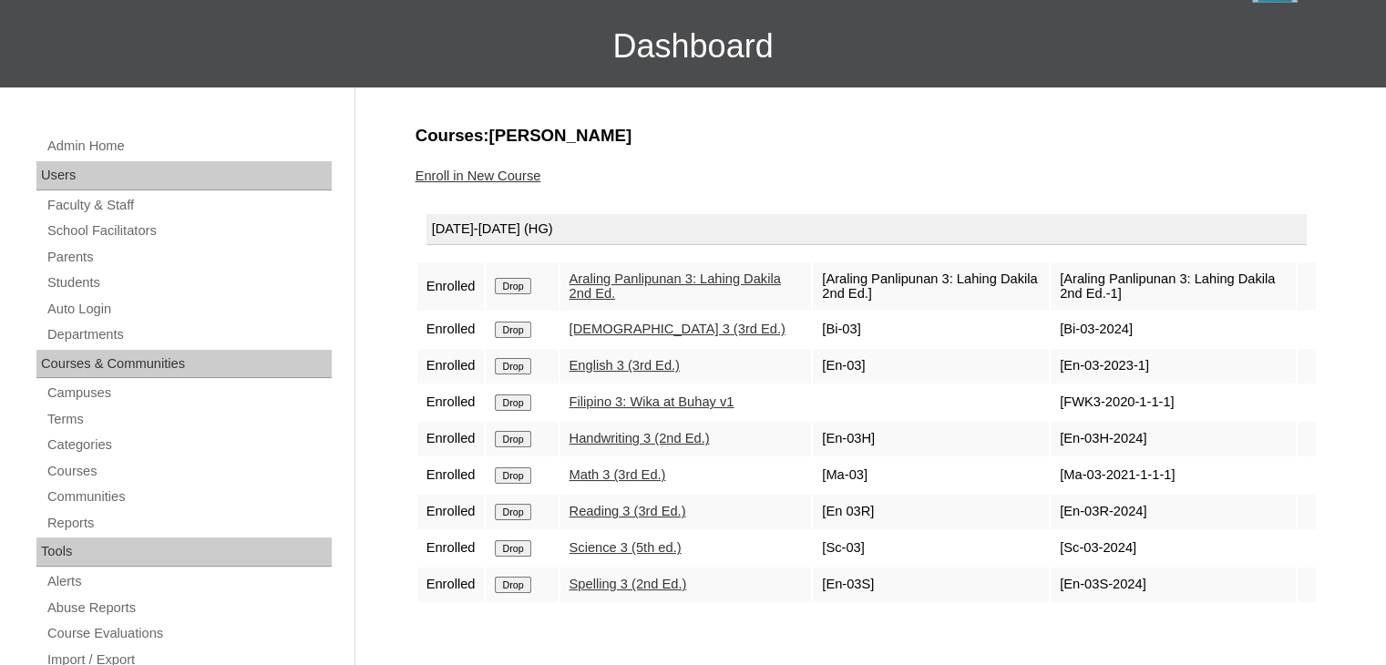
click at [1055, 577] on td "[En-03S-2024]" at bounding box center [1172, 585] width 245 height 35
copy td "En-03S-2024"
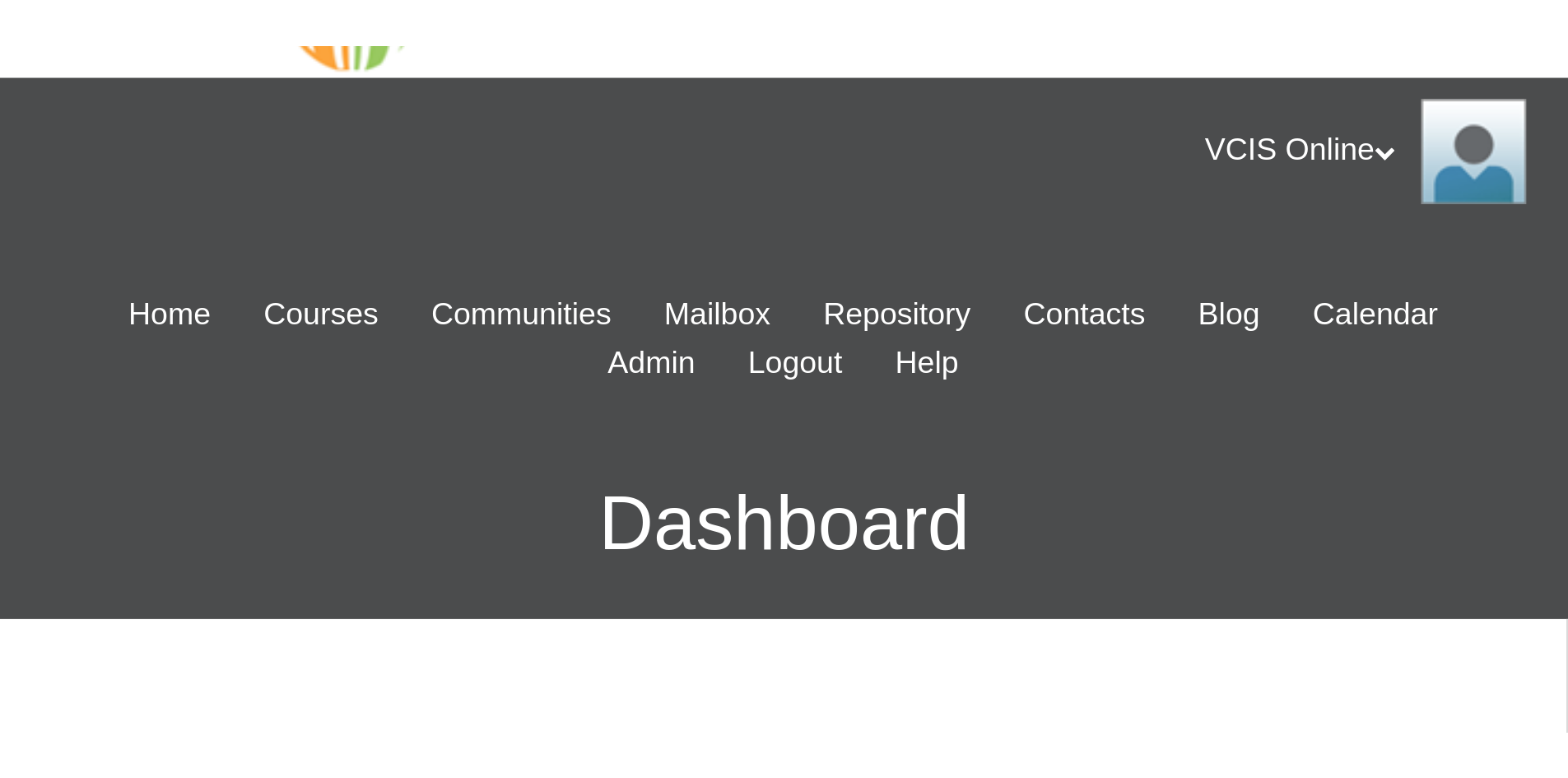
scroll to position [110, 0]
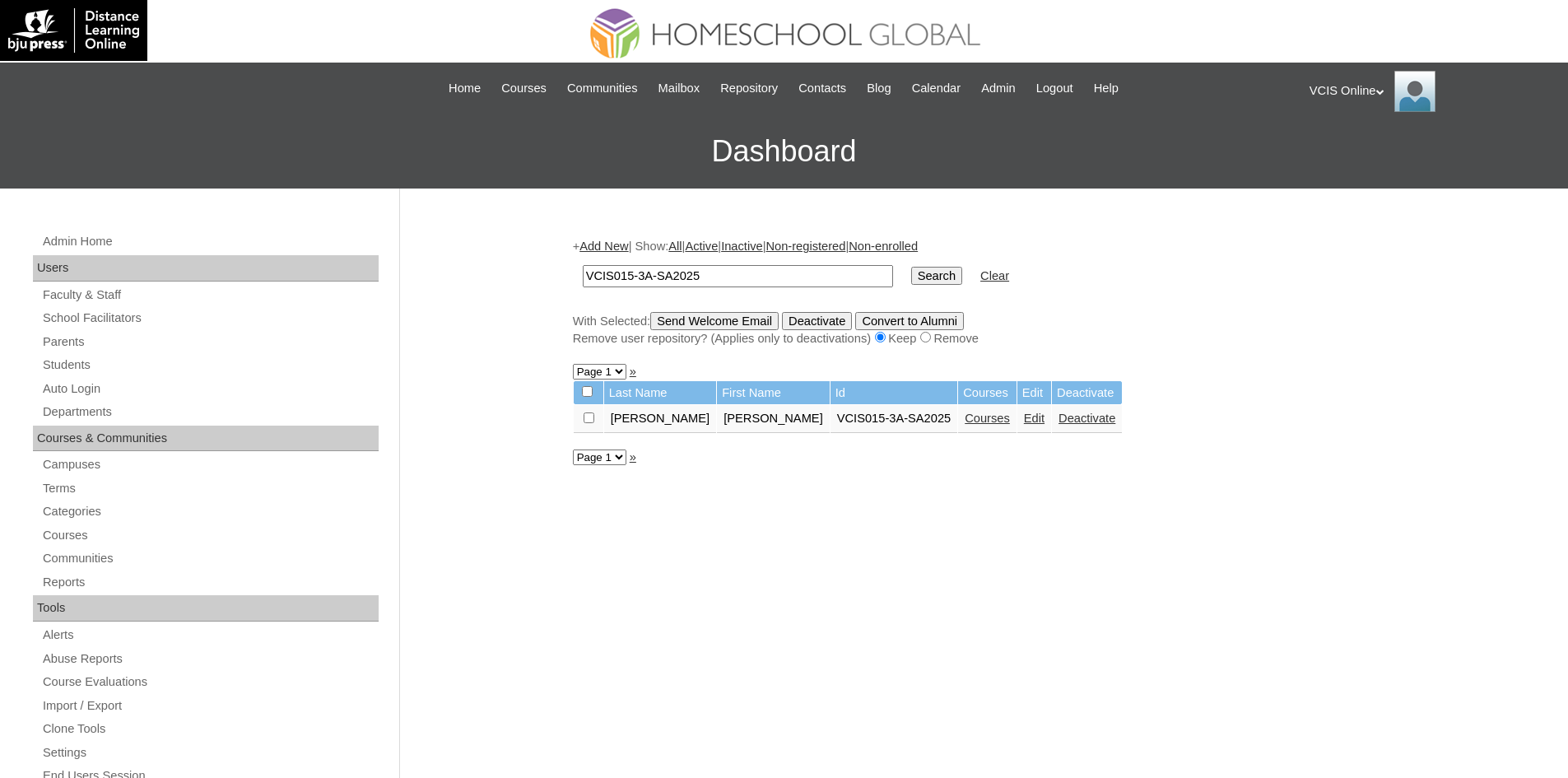
click at [965, 425] on link "Courses" at bounding box center [987, 418] width 45 height 14
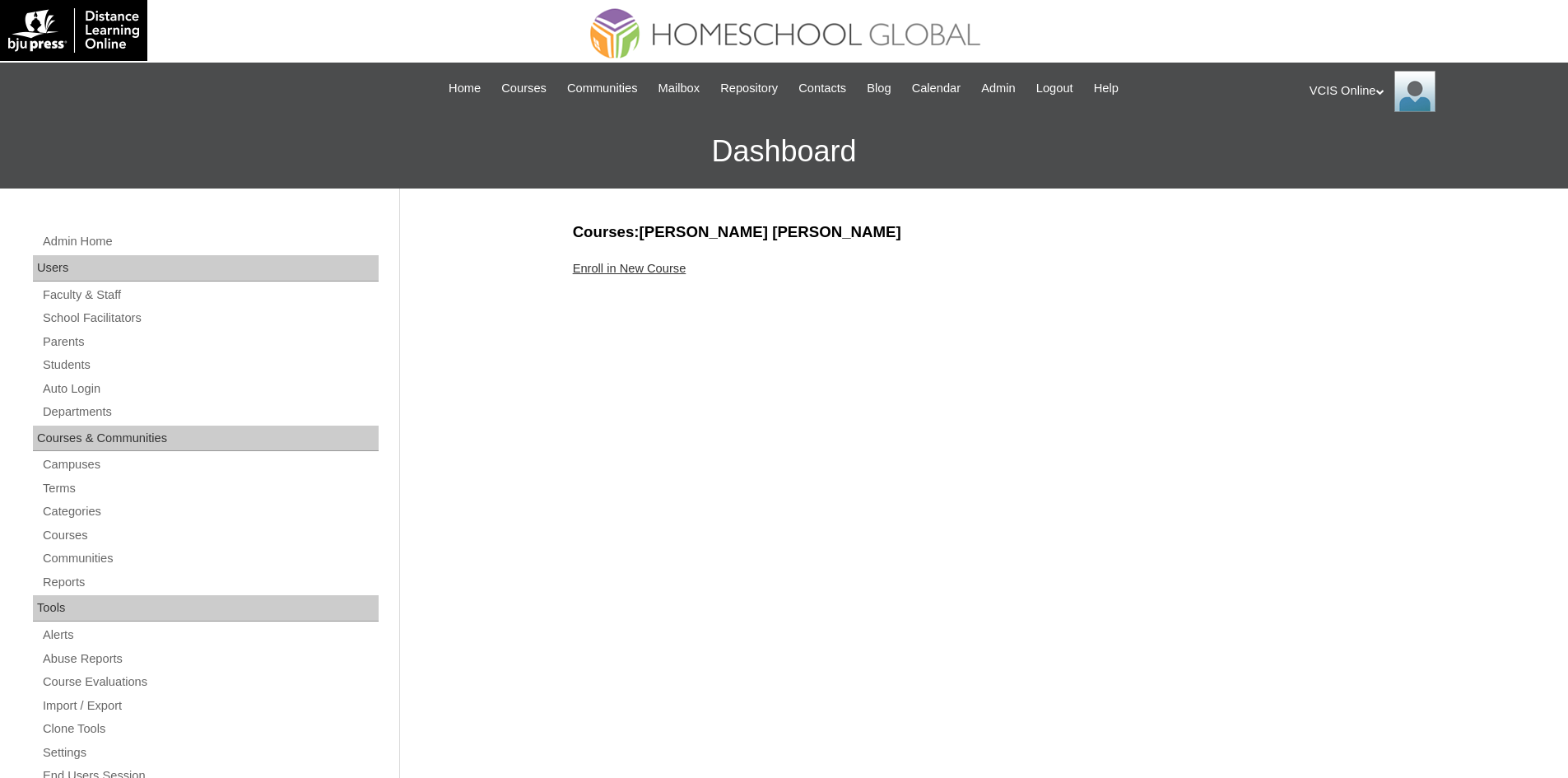
drag, startPoint x: 666, startPoint y: 266, endPoint x: 631, endPoint y: 265, distance: 35.0
click at [666, 266] on link "Enroll in New Course" at bounding box center [630, 268] width 114 height 14
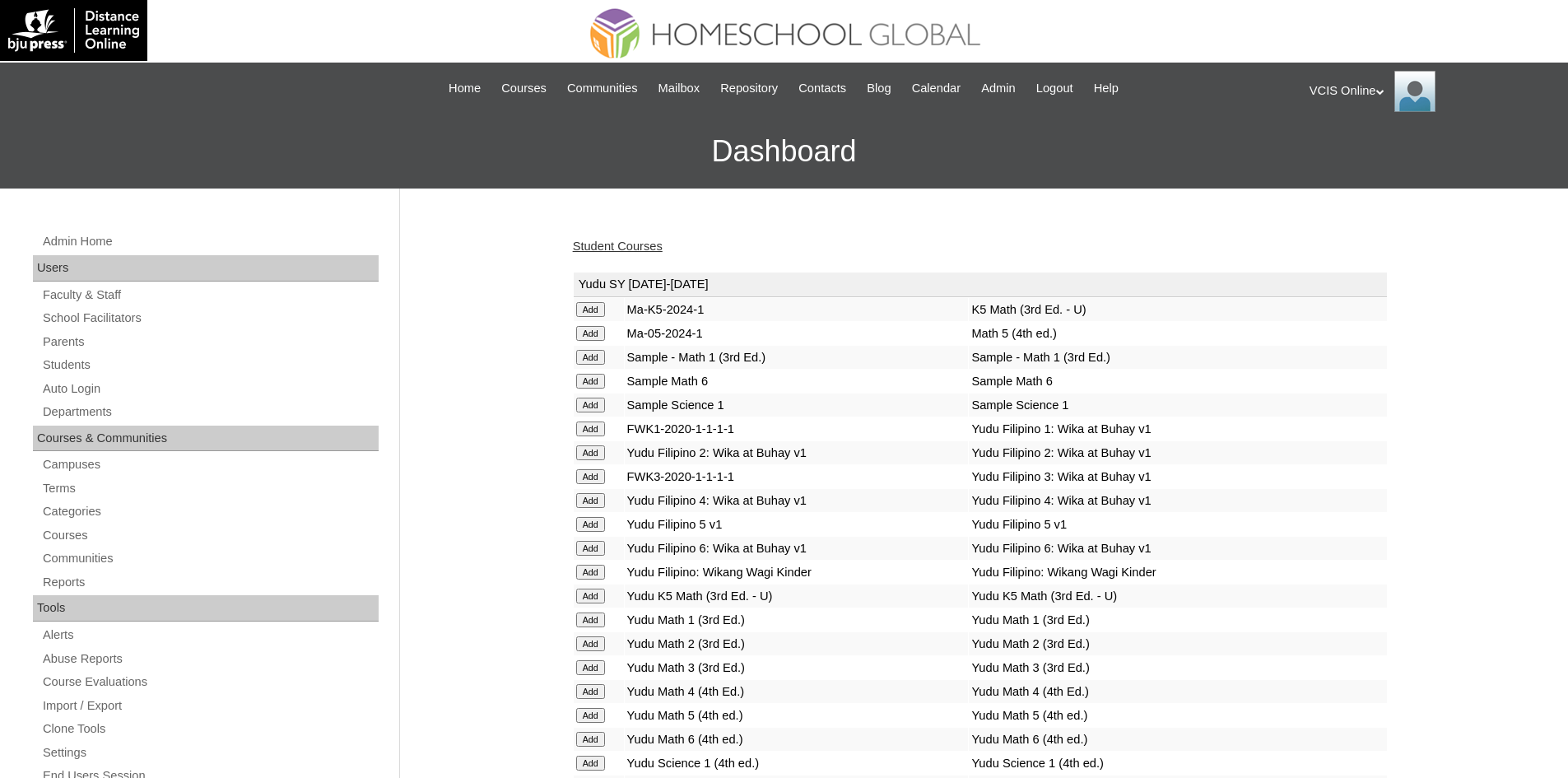
scroll to position [3504, 0]
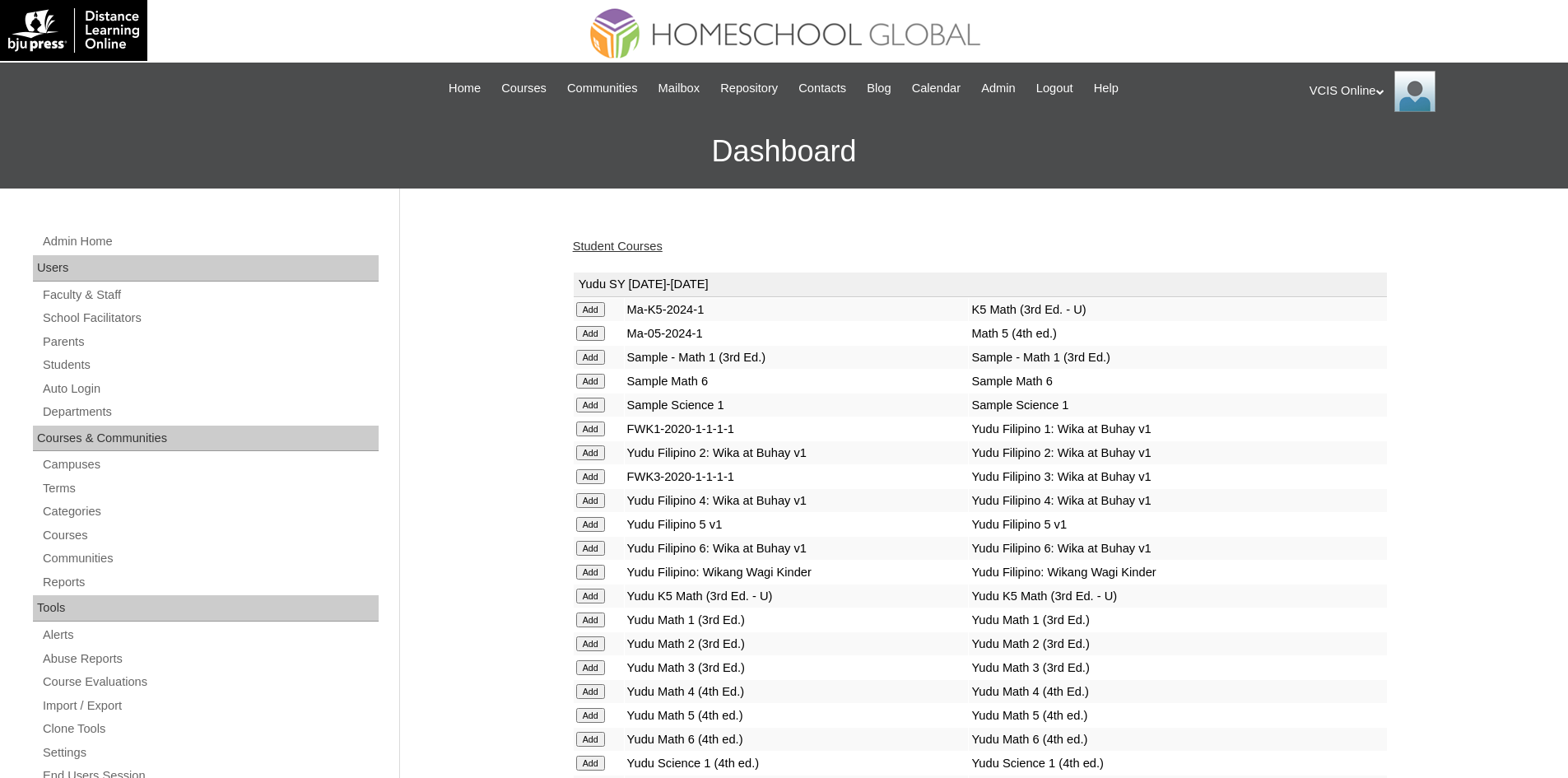
scroll to position [4029, 0]
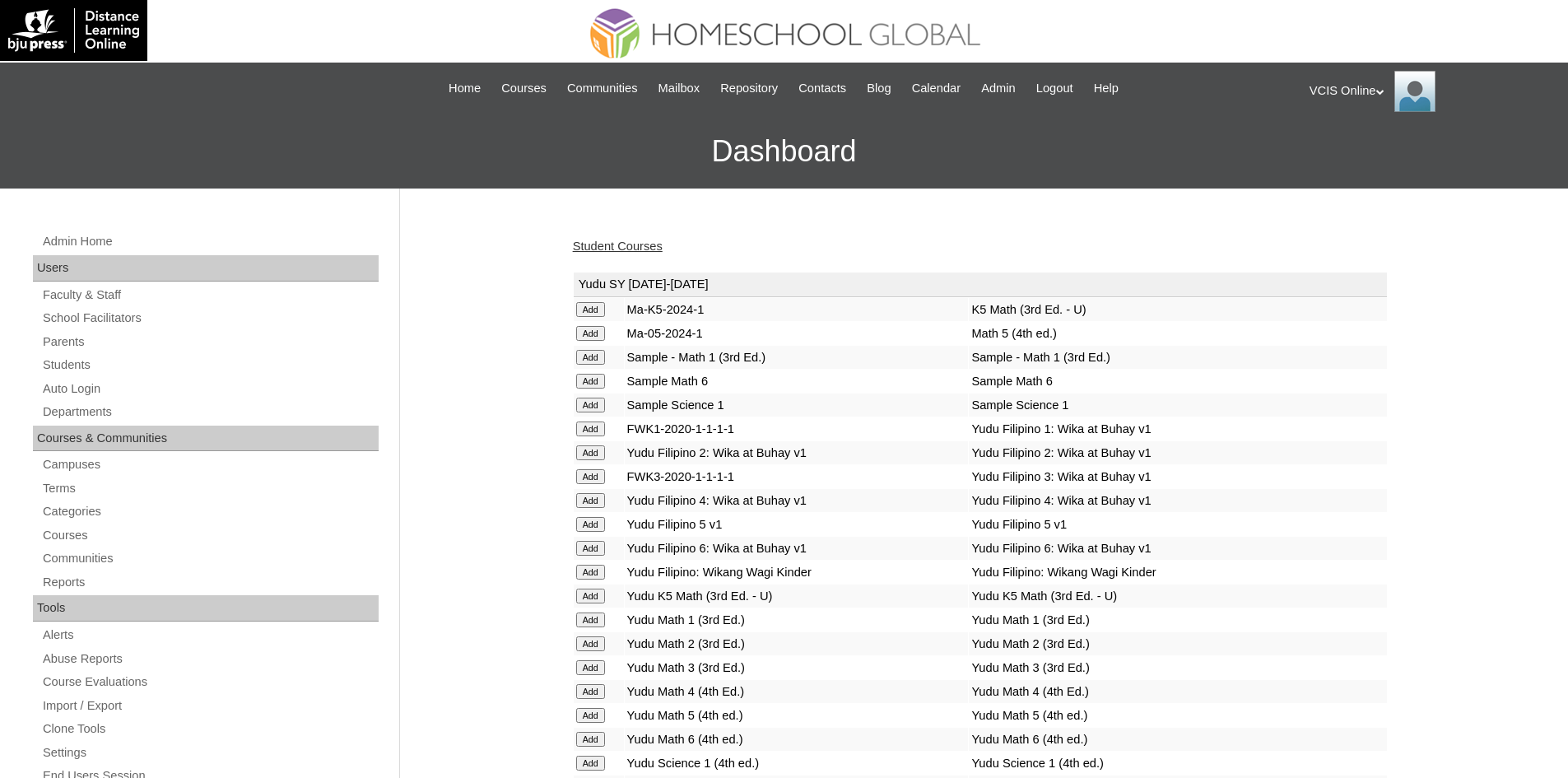
click at [585, 317] on input "Add" at bounding box center [591, 309] width 29 height 14
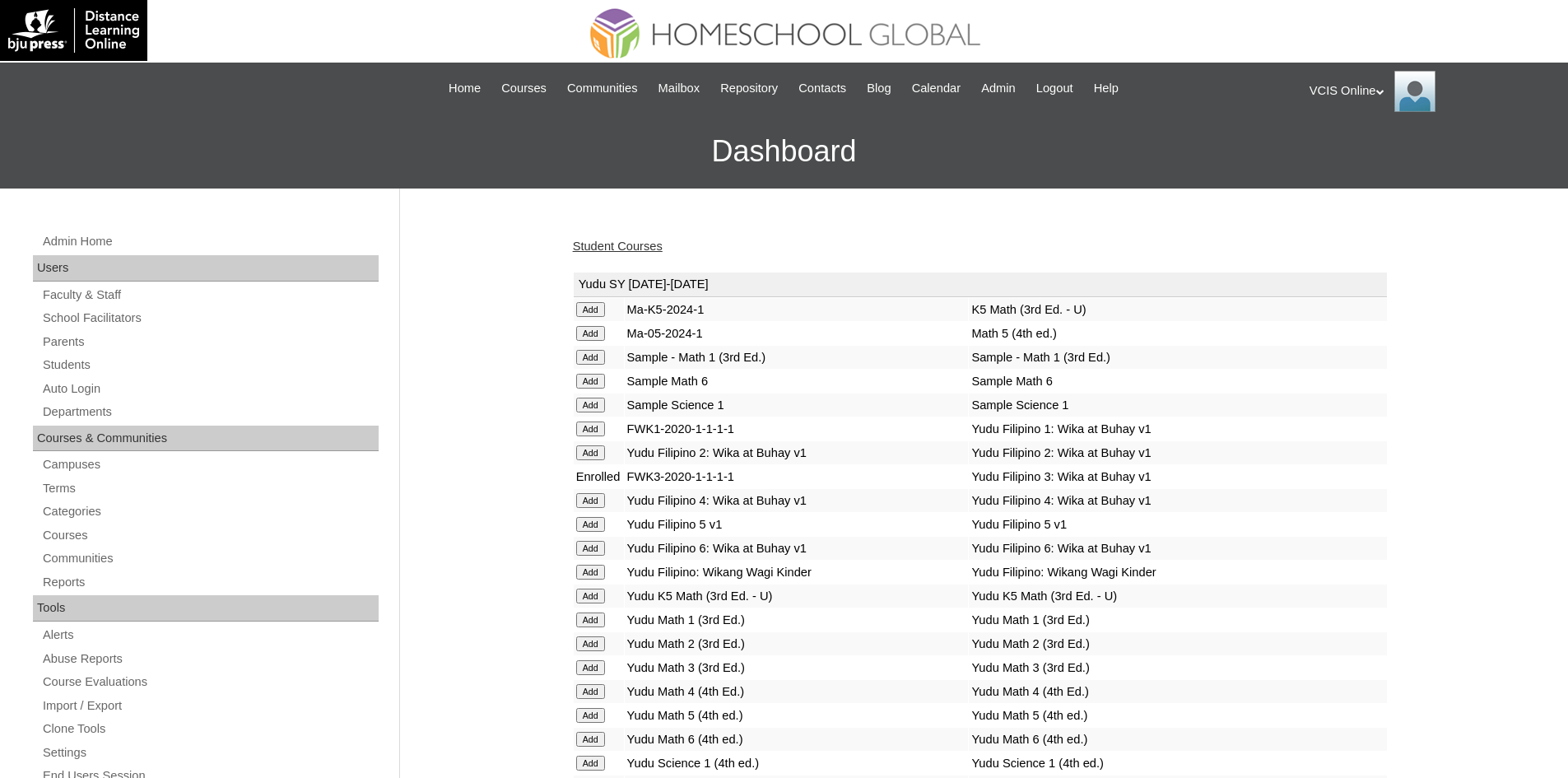
scroll to position [4745, 0]
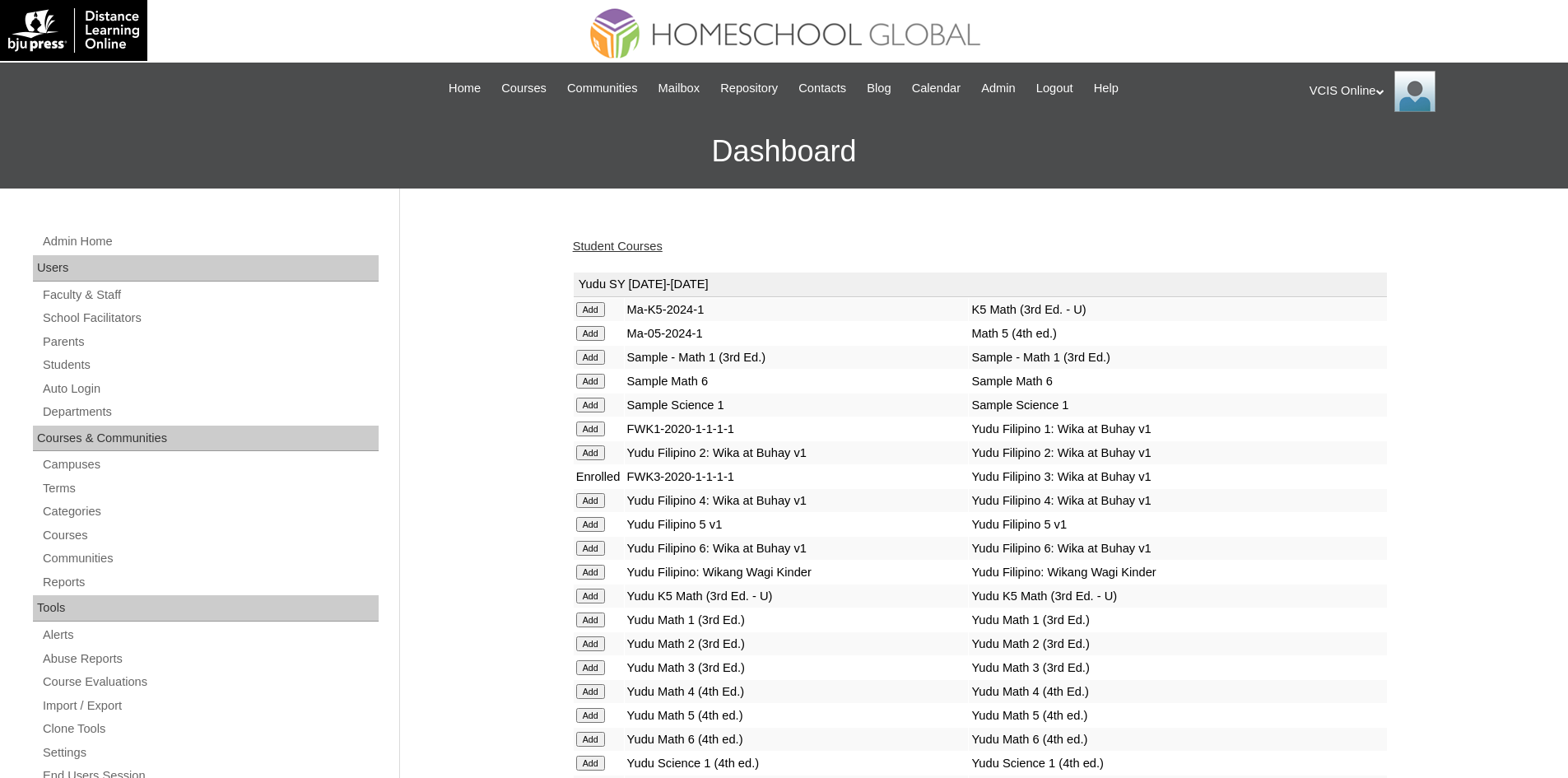
scroll to position [5271, 0]
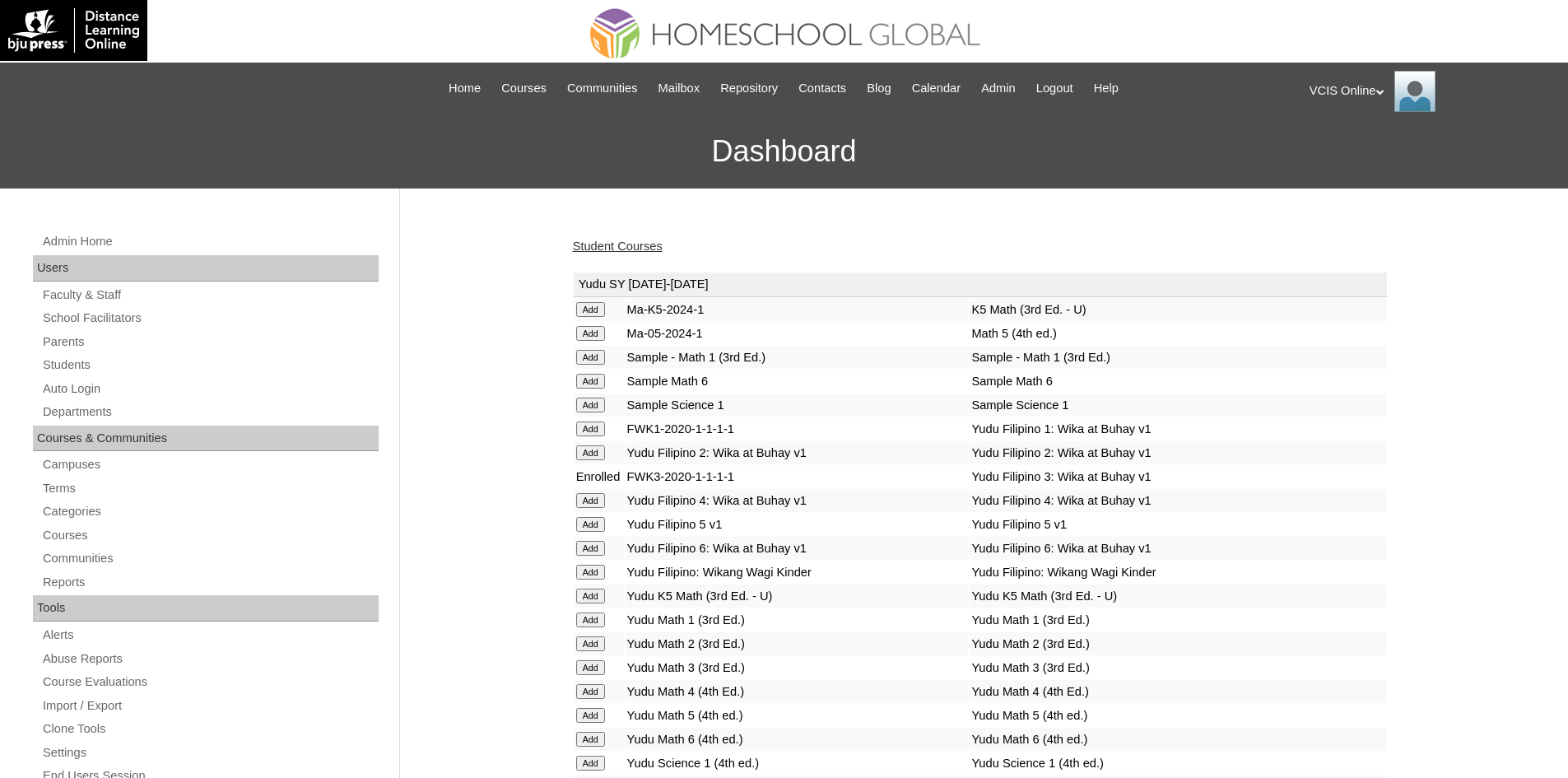
scroll to position [5748, 0]
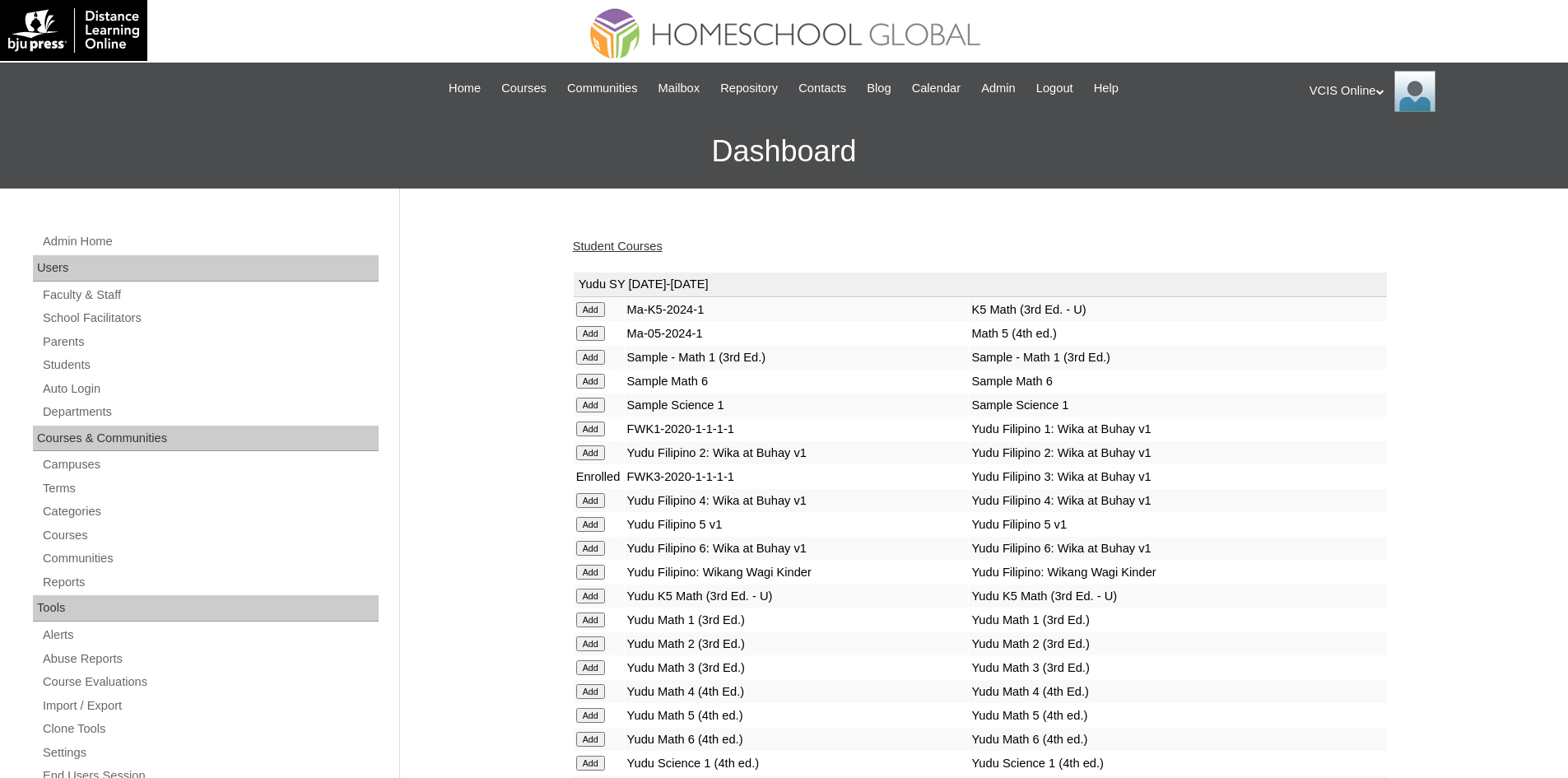
scroll to position [5915, 0]
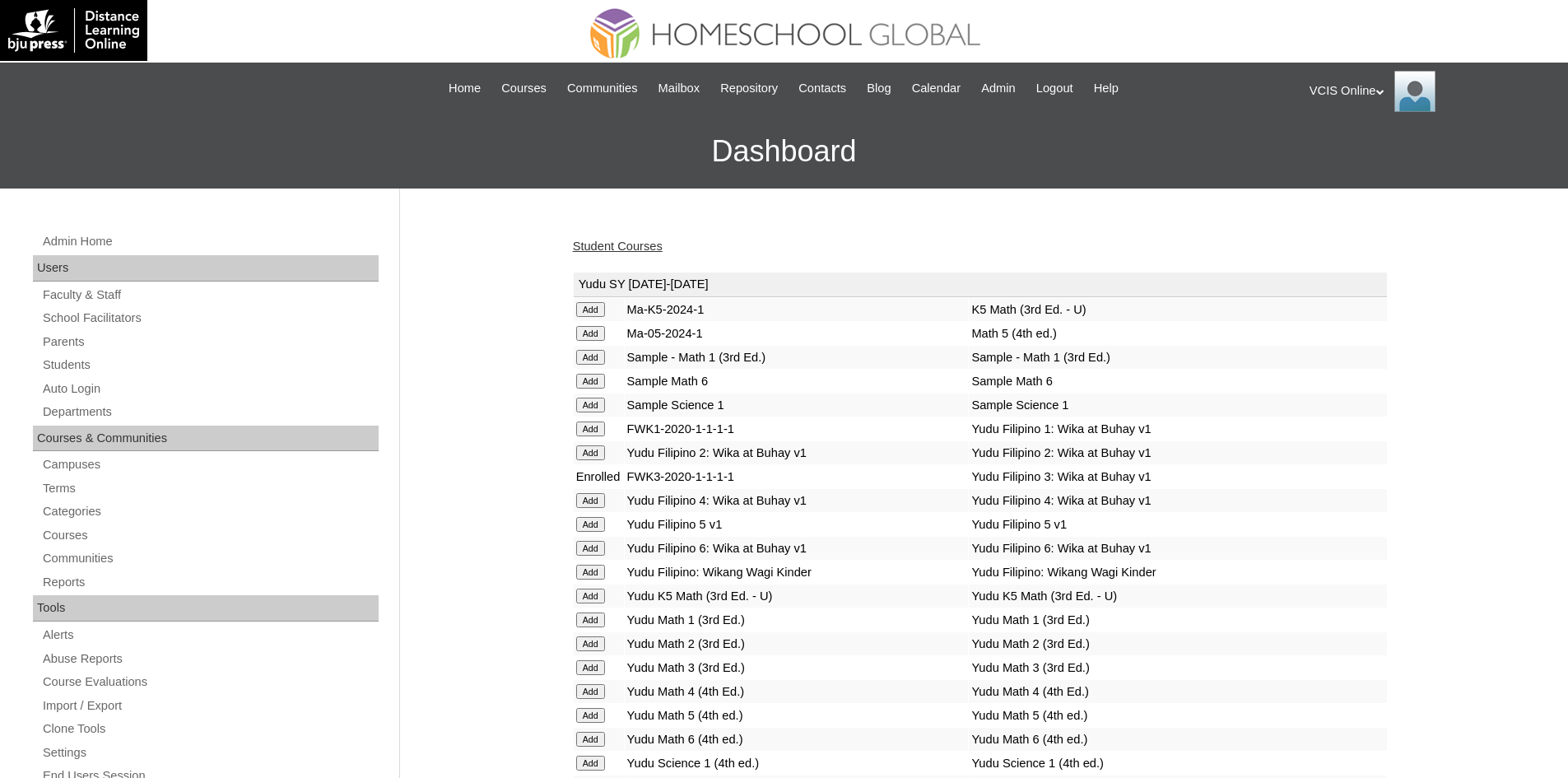
scroll to position [6130, 0]
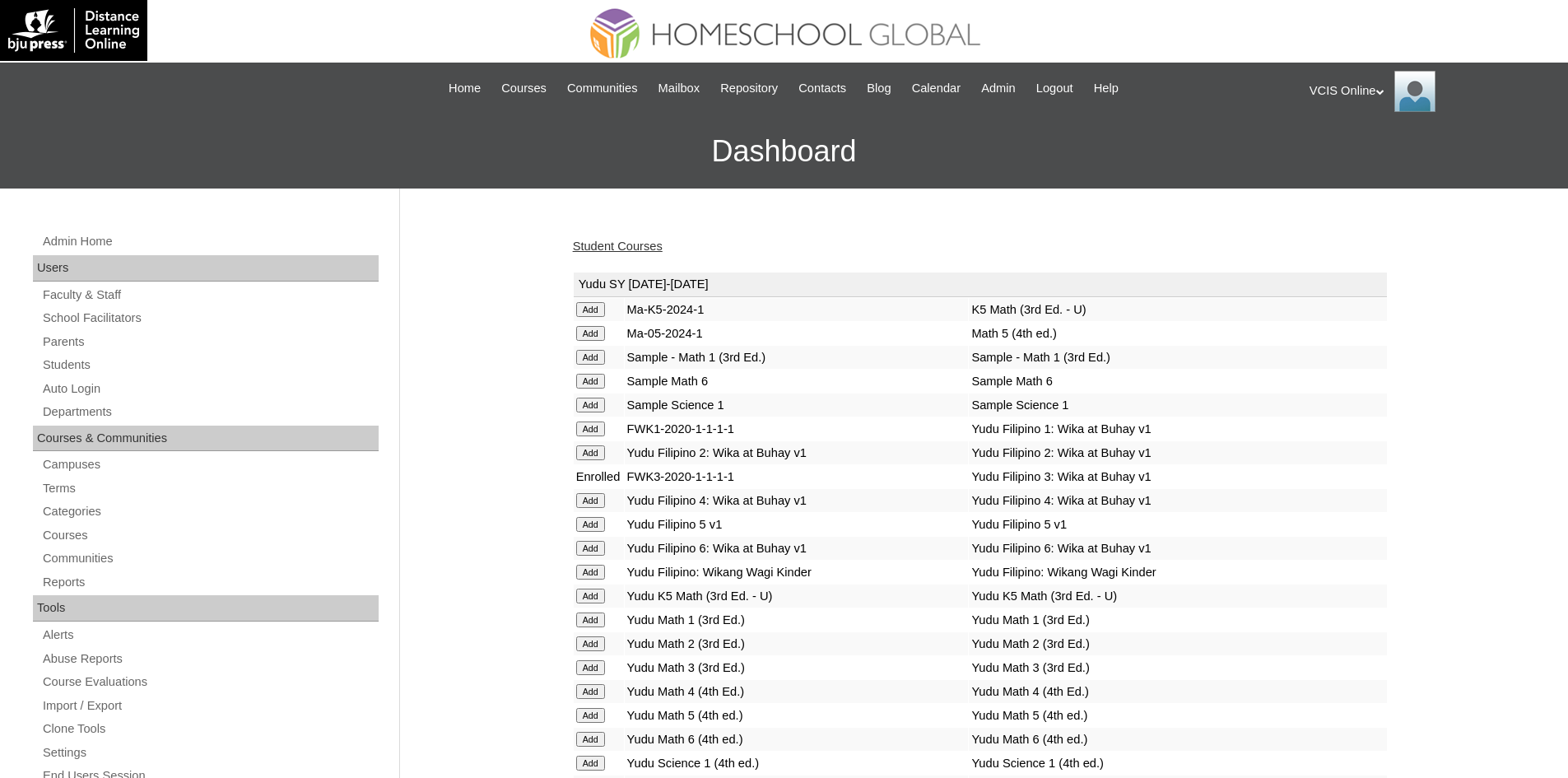
click at [634, 239] on link "Student Courses" at bounding box center [617, 246] width 89 height 14
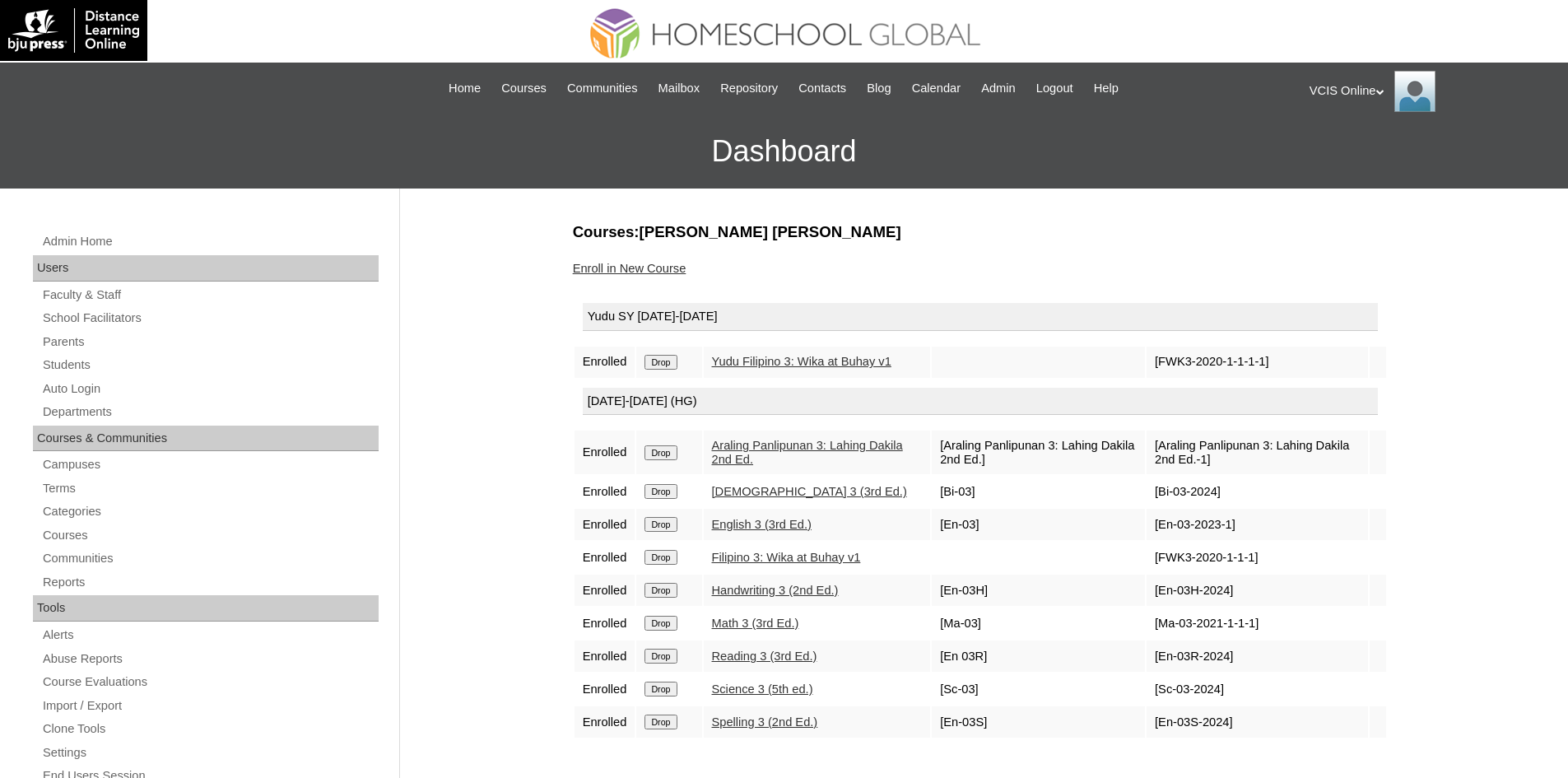
click at [667, 361] on input "Drop" at bounding box center [660, 362] width 33 height 14
